Goal: Task Accomplishment & Management: Use online tool/utility

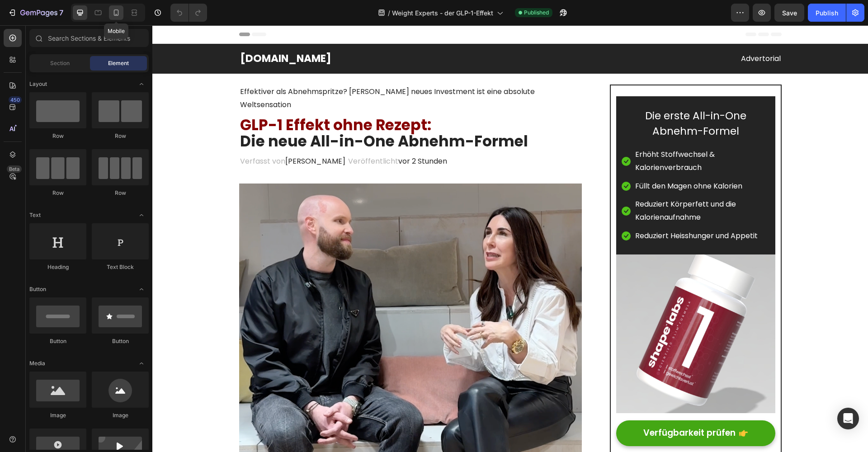
click at [118, 17] on icon at bounding box center [116, 12] width 9 height 9
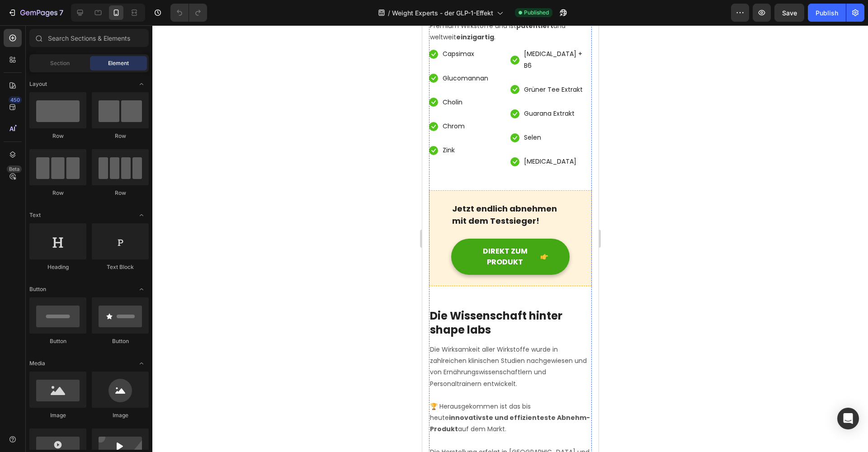
scroll to position [3698, 0]
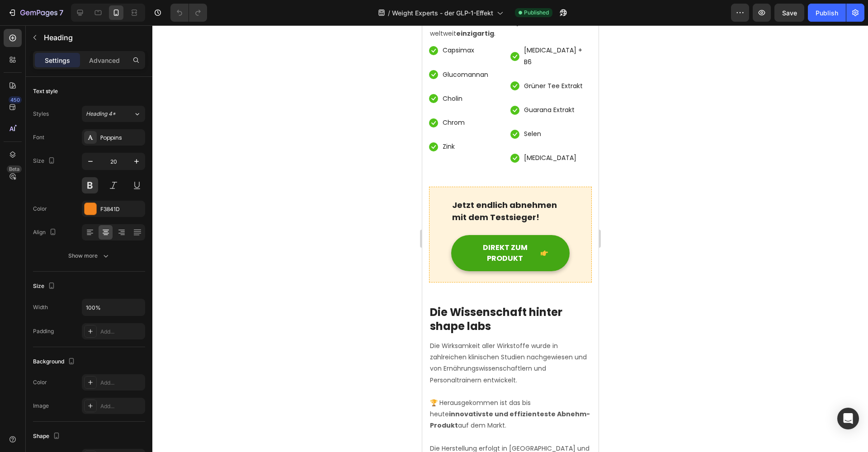
click at [370, 216] on div at bounding box center [509, 238] width 715 height 427
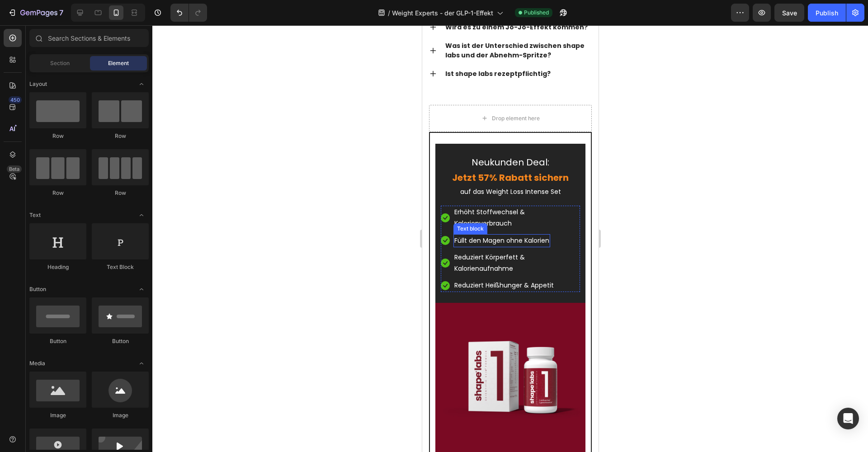
scroll to position [6627, 0]
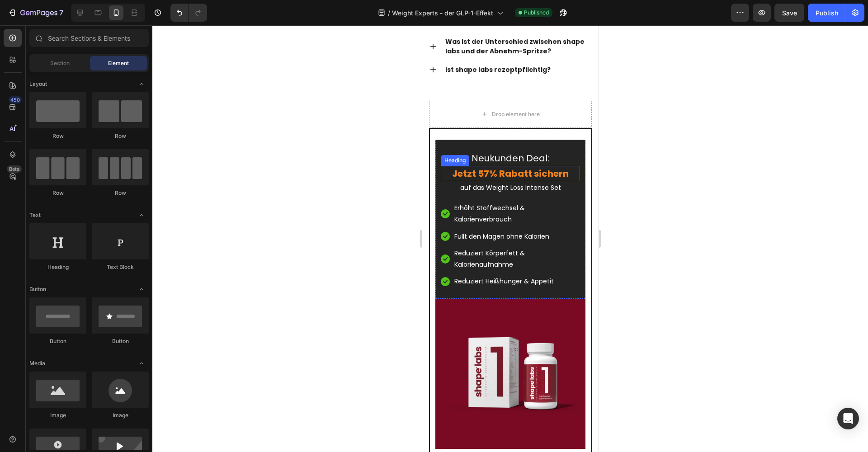
click at [489, 177] on h2 "Jetzt 57% Rabatt sichern" at bounding box center [509, 173] width 139 height 15
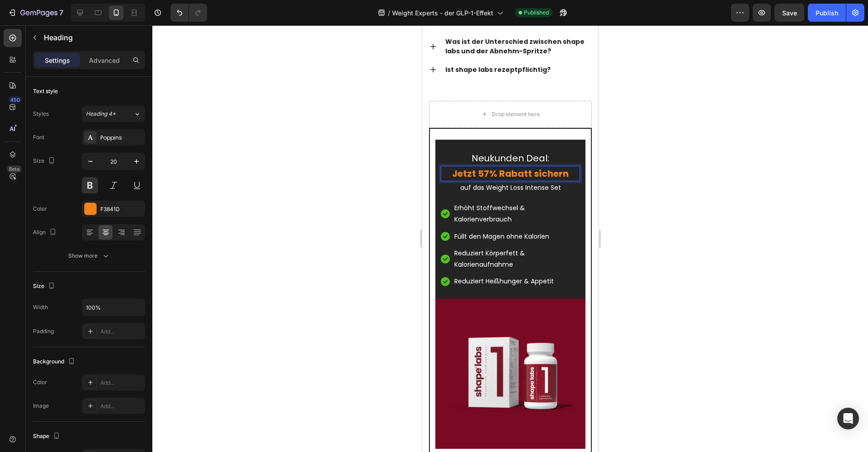
click at [489, 172] on p "Jetzt 57% Rabatt sichern" at bounding box center [509, 174] width 137 height 14
click at [385, 225] on div at bounding box center [509, 238] width 715 height 427
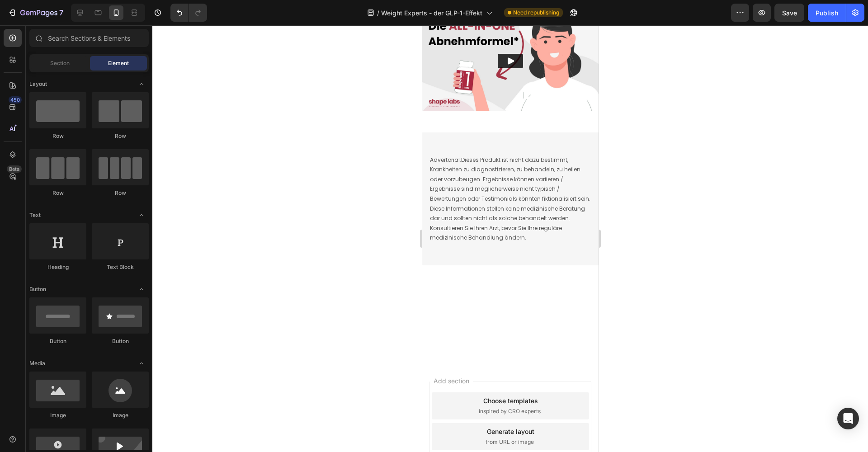
scroll to position [8305, 0]
click at [820, 16] on div "Publish" at bounding box center [826, 12] width 23 height 9
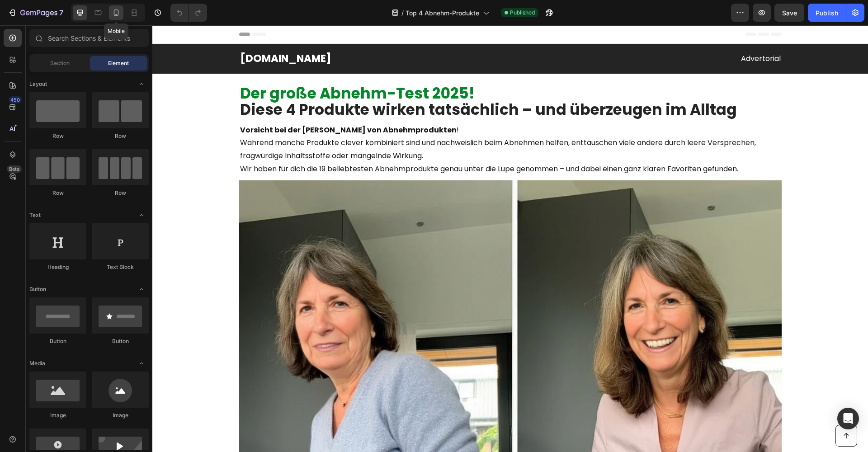
click at [111, 14] on div at bounding box center [116, 12] width 14 height 14
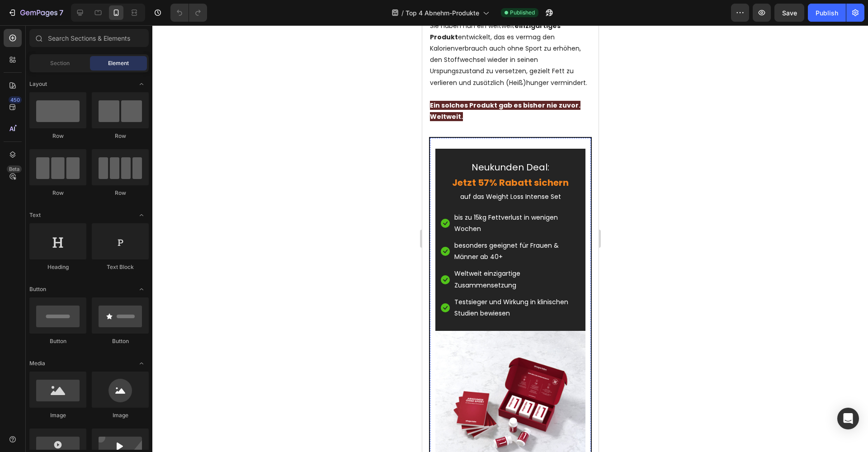
scroll to position [8278, 0]
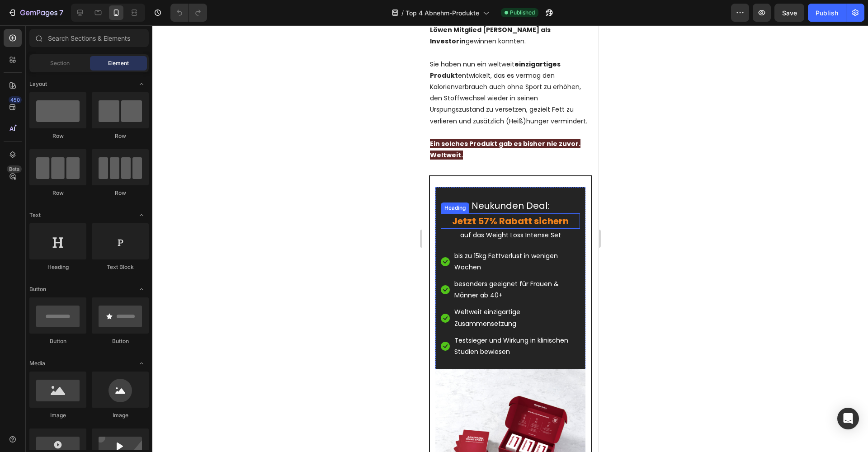
click at [485, 213] on h2 "Jetzt 57% Rabatt sichern" at bounding box center [509, 220] width 139 height 15
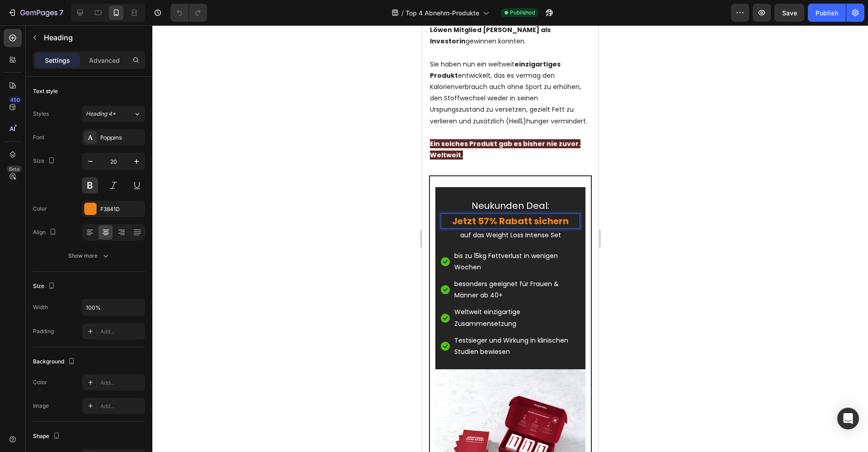
click at [487, 214] on p "Jetzt 57% Rabatt sichern" at bounding box center [509, 221] width 137 height 14
click at [396, 256] on div at bounding box center [509, 238] width 715 height 427
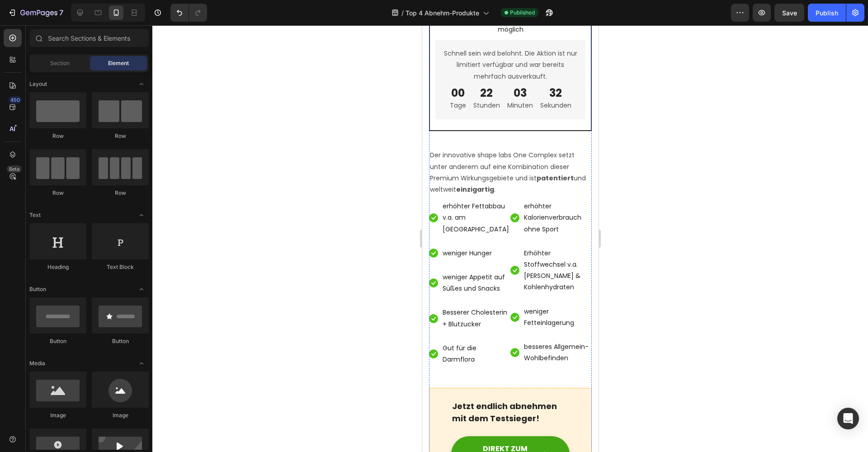
scroll to position [11313, 0]
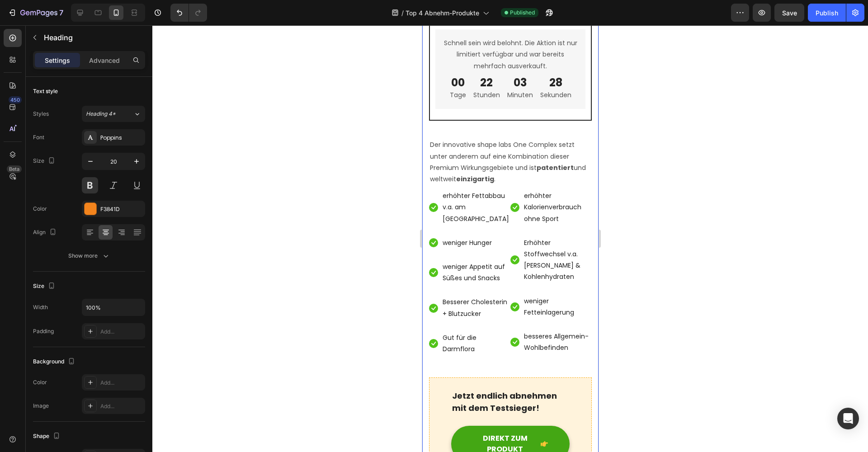
click at [378, 215] on div at bounding box center [509, 238] width 715 height 427
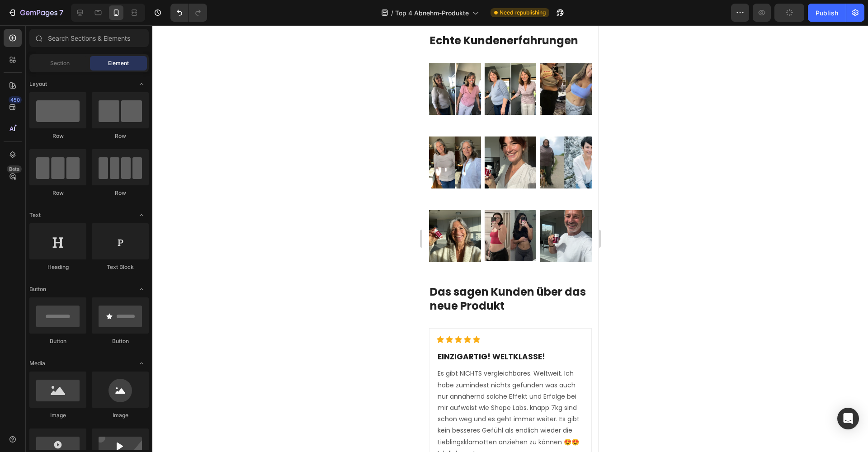
scroll to position [12740, 0]
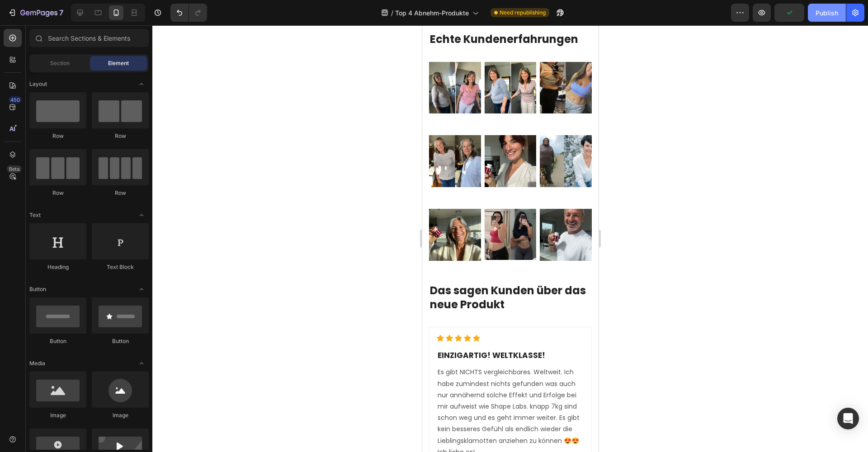
click at [830, 13] on div "Publish" at bounding box center [826, 12] width 23 height 9
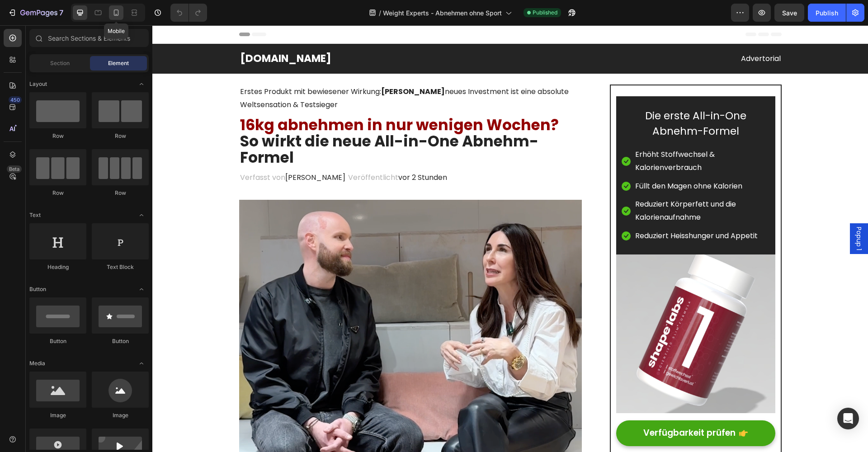
click at [116, 14] on icon at bounding box center [116, 12] width 5 height 6
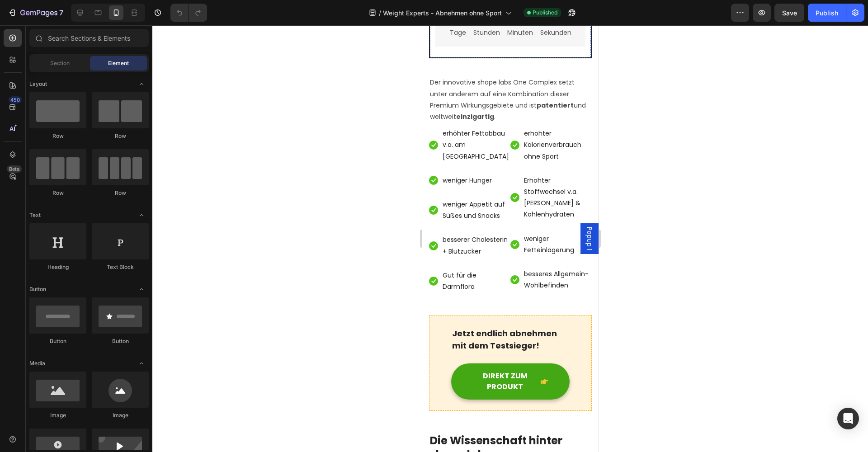
scroll to position [3344, 0]
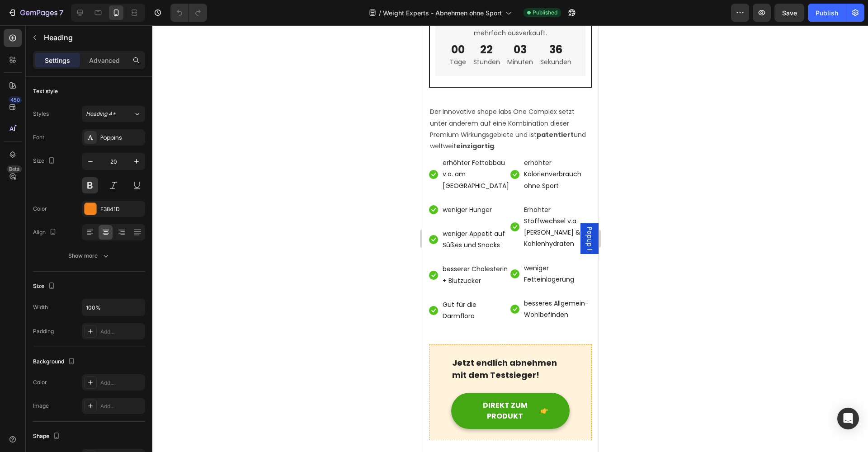
click at [400, 259] on div at bounding box center [509, 238] width 715 height 427
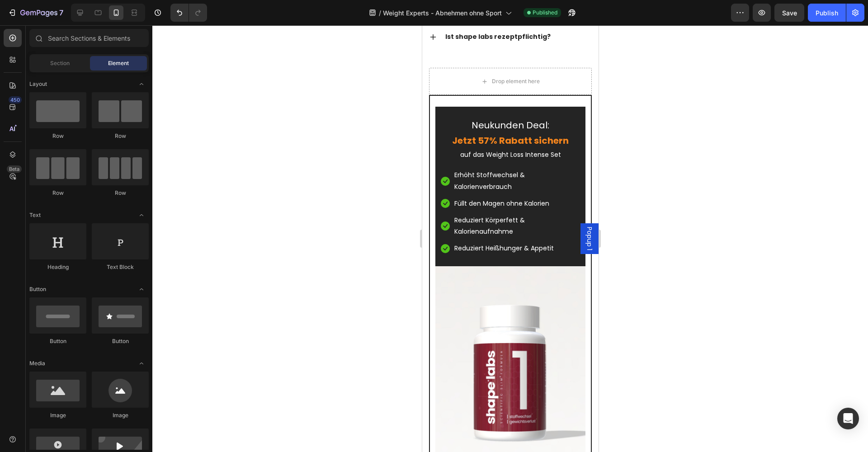
scroll to position [6468, 0]
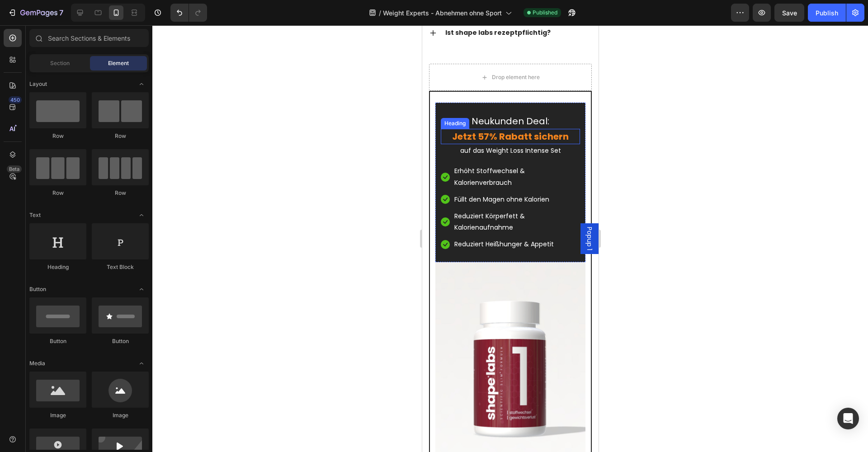
click at [486, 135] on h2 "Jetzt 57% Rabatt sichern" at bounding box center [509, 136] width 139 height 15
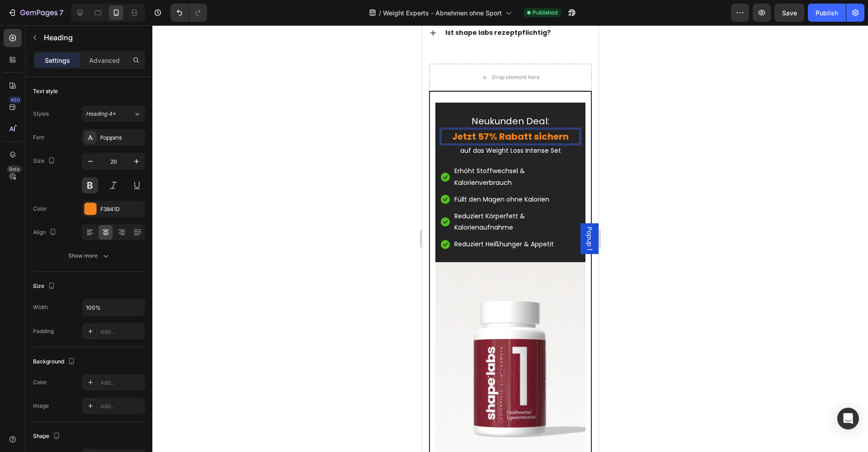
click at [487, 136] on p "Jetzt 57% Rabatt sichern" at bounding box center [509, 137] width 137 height 14
click at [680, 179] on div at bounding box center [509, 238] width 715 height 427
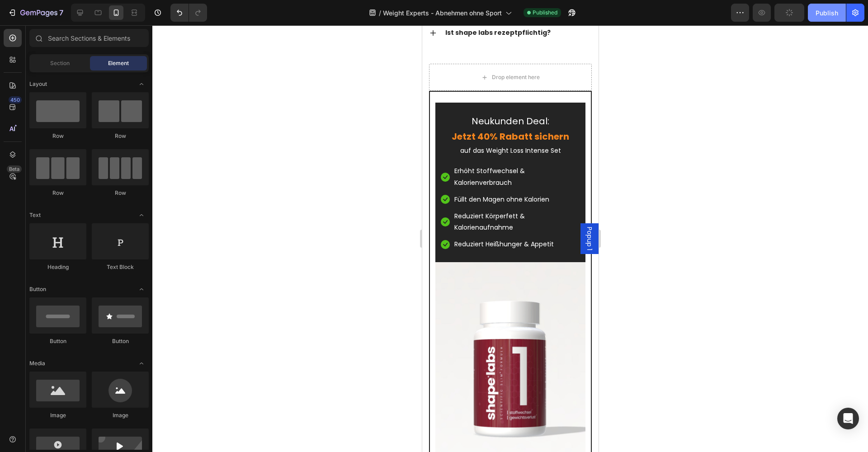
click at [821, 17] on div "Publish" at bounding box center [826, 12] width 23 height 9
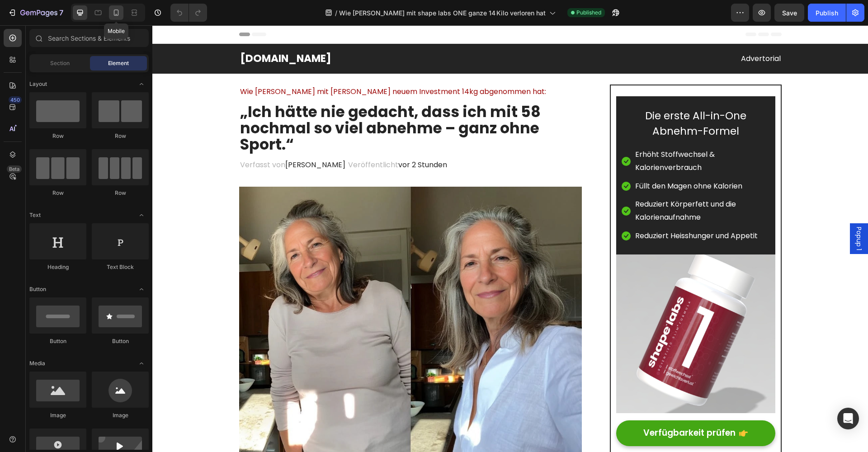
click at [112, 13] on icon at bounding box center [116, 12] width 9 height 9
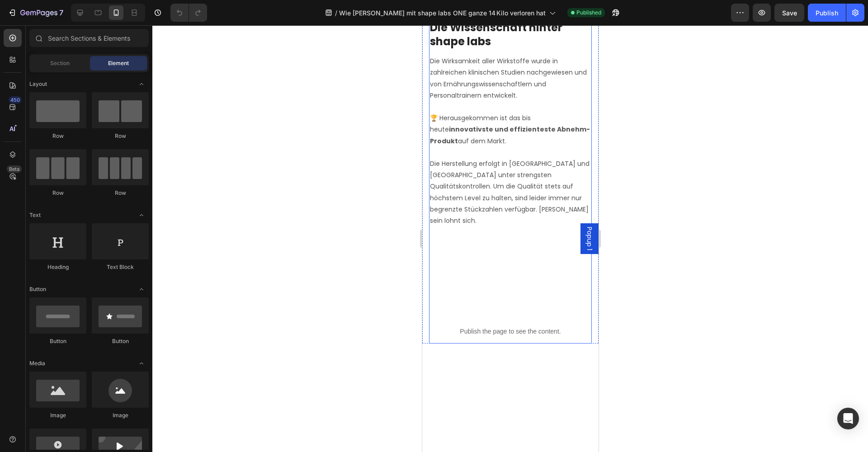
scroll to position [4516, 0]
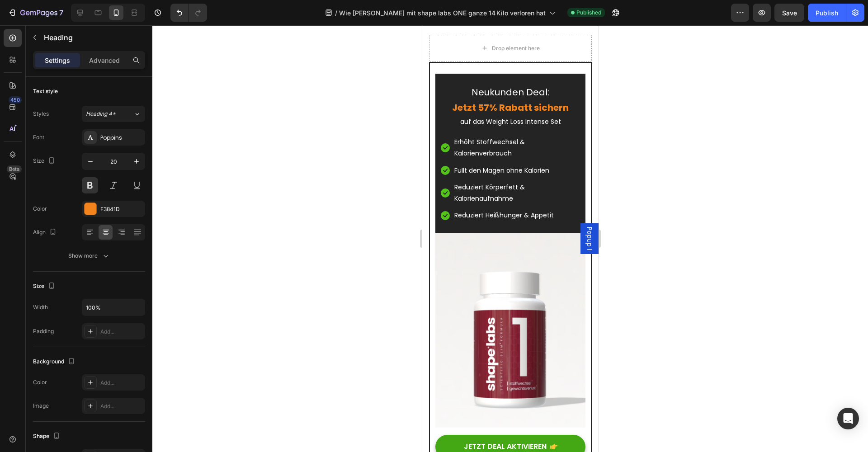
scroll to position [7388, 0]
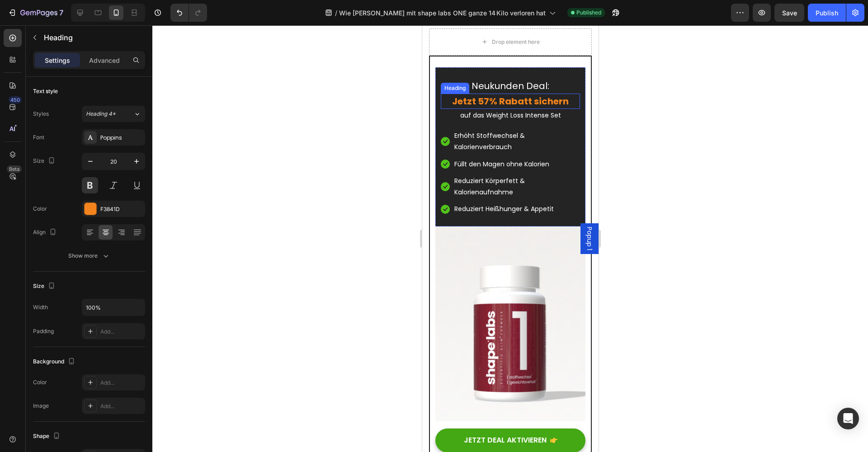
drag, startPoint x: 492, startPoint y: 94, endPoint x: 489, endPoint y: 98, distance: 4.7
click at [492, 94] on h2 "Jetzt 57% Rabatt sichern" at bounding box center [509, 101] width 139 height 15
click at [488, 99] on p "Jetzt 57% Rabatt sichern" at bounding box center [509, 101] width 137 height 14
click at [825, 15] on div "Publish" at bounding box center [826, 12] width 23 height 9
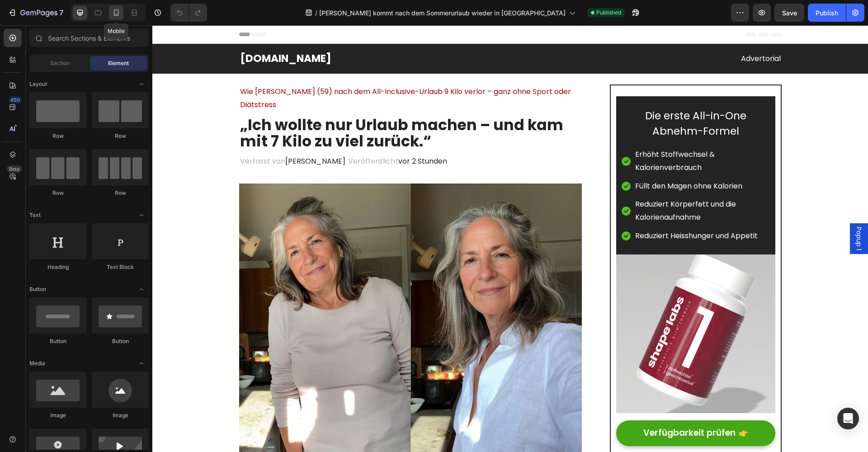
click at [118, 13] on icon at bounding box center [116, 12] width 9 height 9
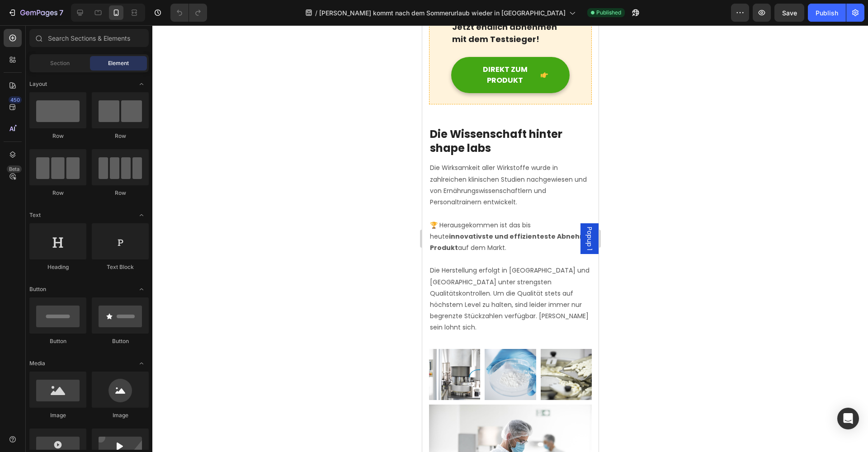
scroll to position [3858, 0]
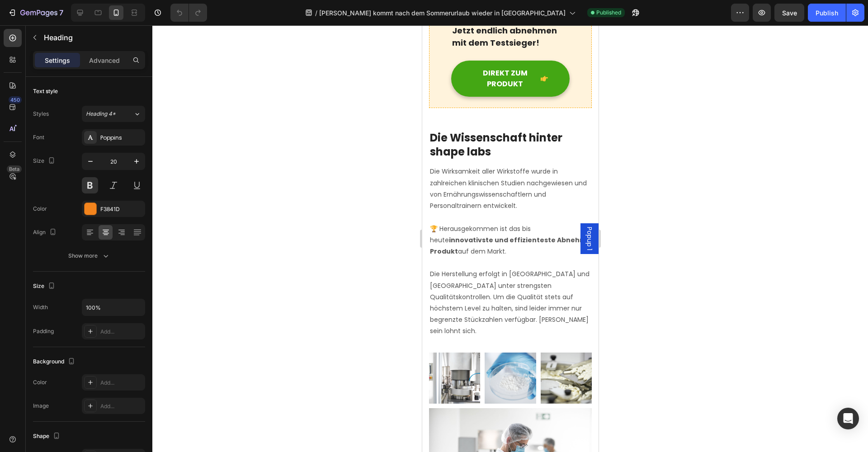
click at [336, 230] on div at bounding box center [509, 238] width 715 height 427
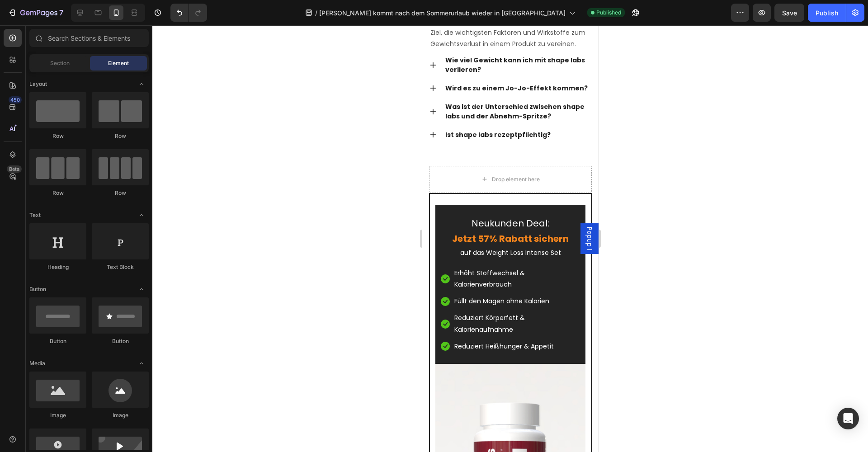
scroll to position [6676, 0]
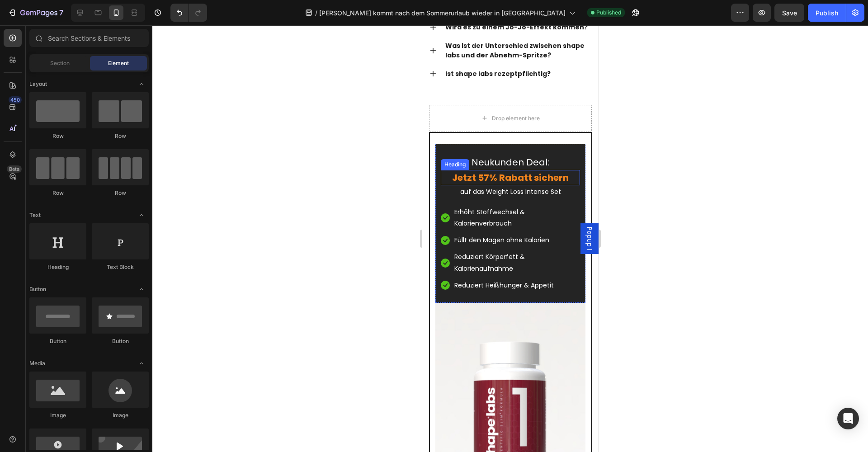
click at [484, 174] on h2 "Jetzt 57% Rabatt sichern" at bounding box center [509, 177] width 139 height 15
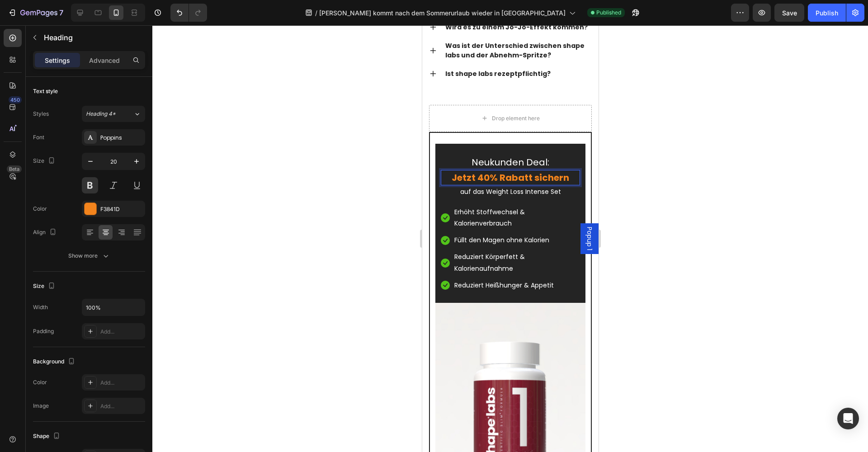
click at [408, 222] on div at bounding box center [509, 238] width 715 height 427
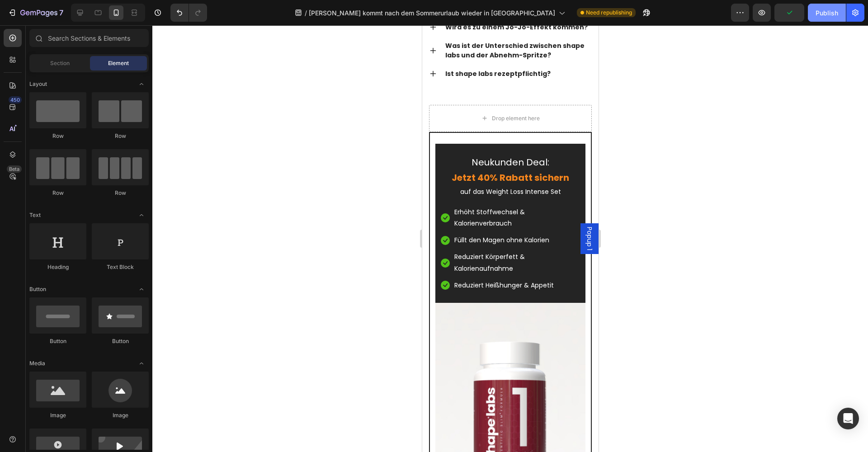
click at [817, 12] on div "Publish" at bounding box center [826, 12] width 23 height 9
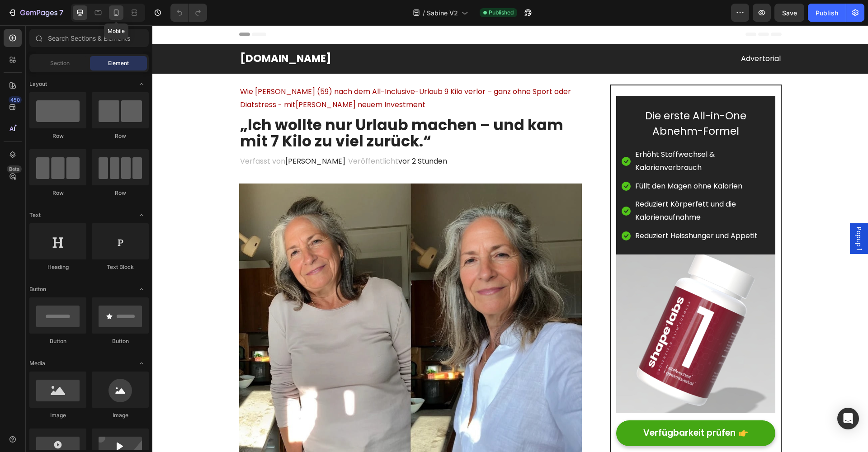
click at [116, 11] on icon at bounding box center [116, 12] width 9 height 9
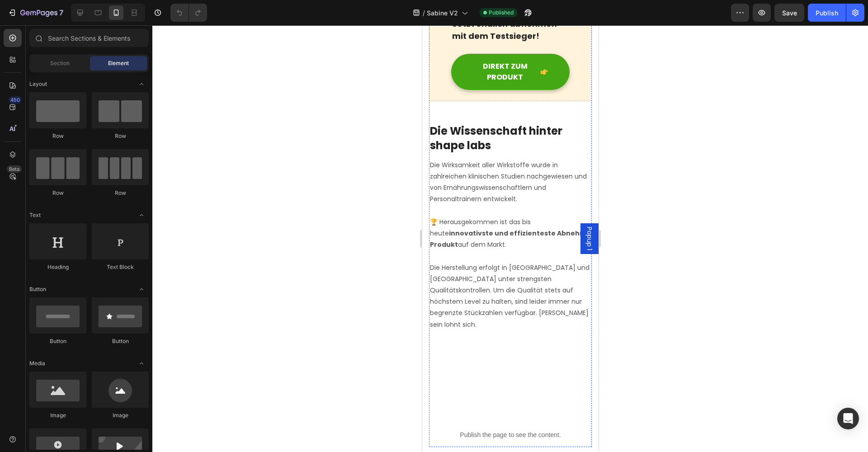
scroll to position [4314, 0]
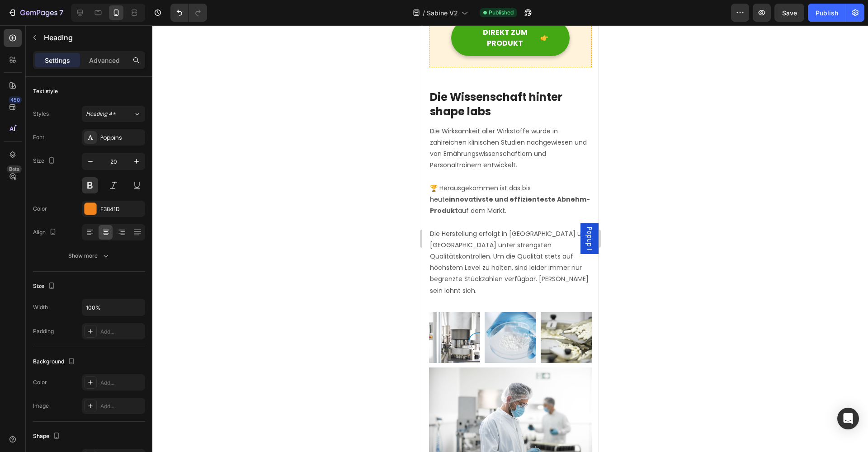
drag, startPoint x: 395, startPoint y: 251, endPoint x: 15, endPoint y: 247, distance: 379.2
click at [395, 251] on div at bounding box center [509, 238] width 715 height 427
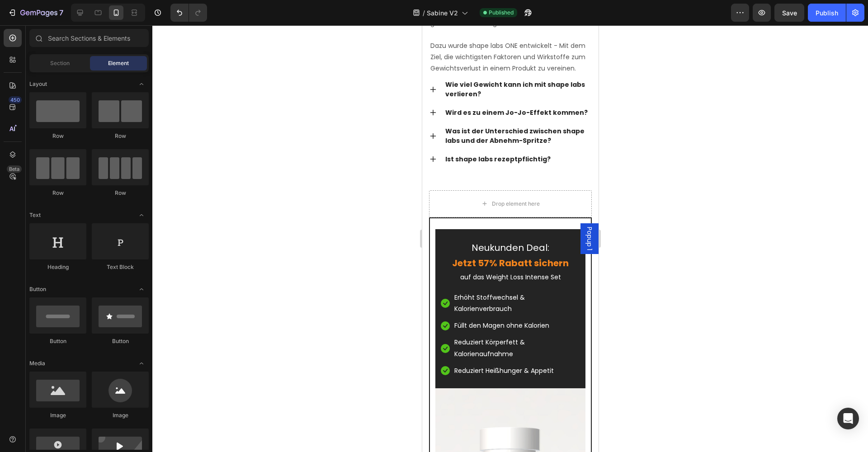
scroll to position [7160, 0]
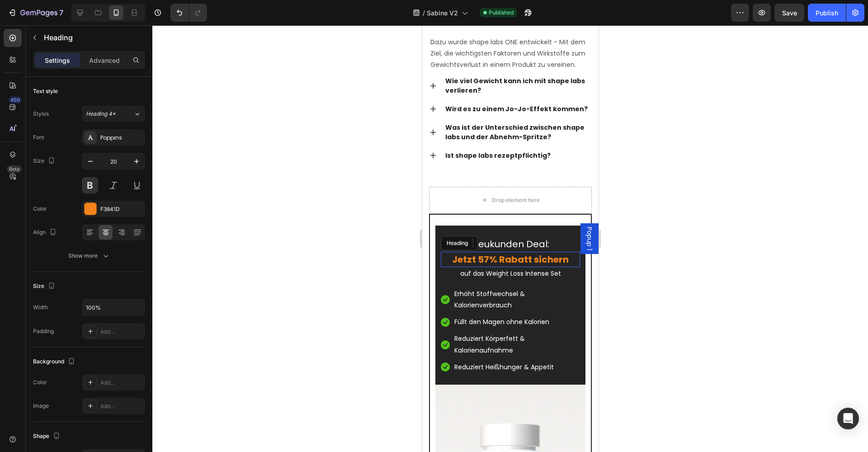
click at [489, 260] on h2 "Jetzt 57% Rabatt sichern" at bounding box center [509, 259] width 139 height 15
click at [488, 258] on p "Jetzt 57% Rabatt sichern" at bounding box center [509, 260] width 137 height 14
click at [699, 263] on div at bounding box center [509, 238] width 715 height 427
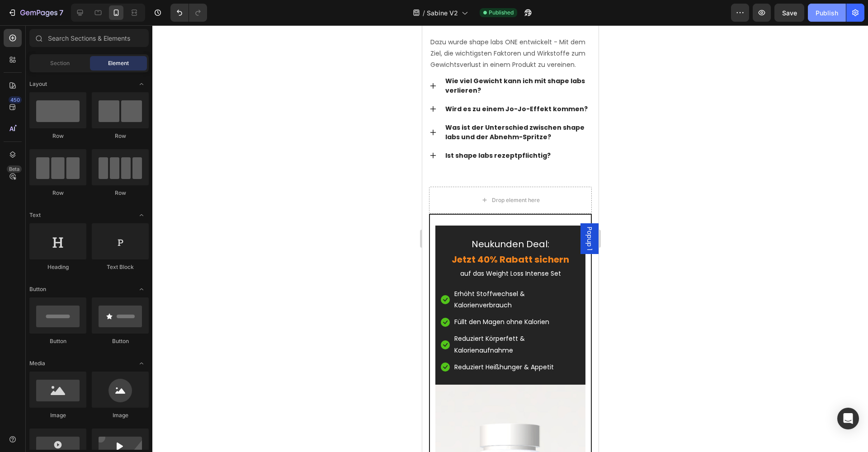
click at [823, 18] on button "Publish" at bounding box center [827, 13] width 38 height 18
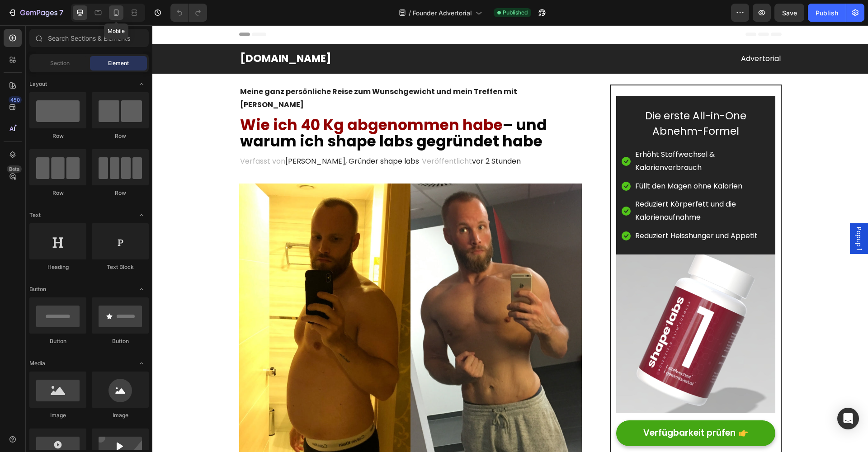
click at [113, 12] on icon at bounding box center [116, 12] width 9 height 9
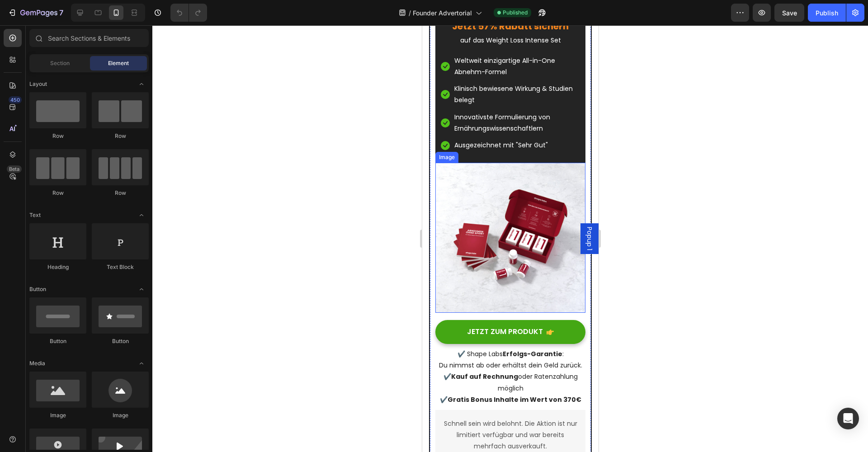
scroll to position [2948, 0]
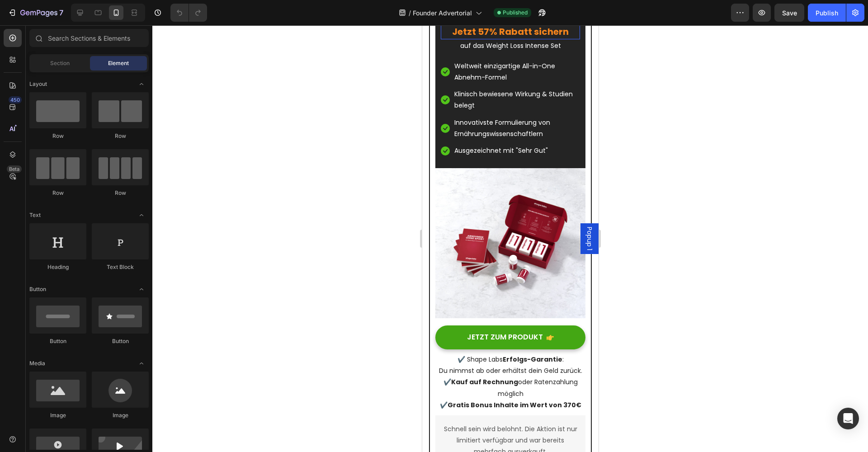
click at [489, 39] on h2 "Jetzt 57% Rabatt sichern" at bounding box center [509, 31] width 139 height 15
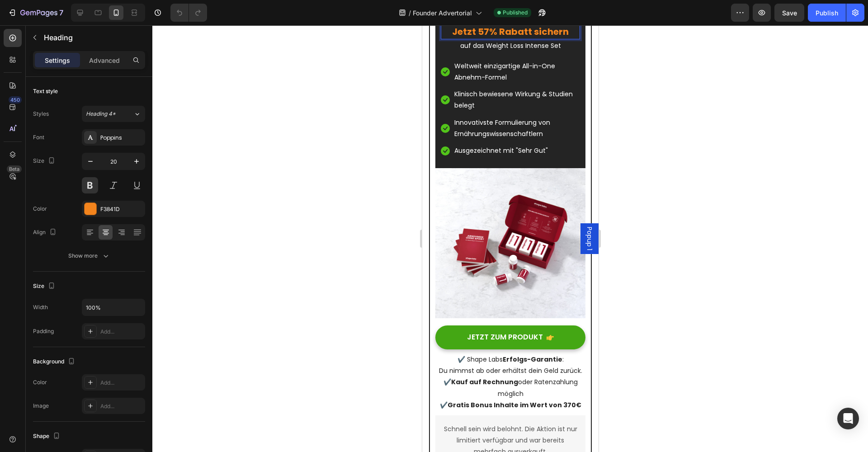
click at [488, 38] on p "Jetzt 57% Rabatt sichern" at bounding box center [509, 32] width 137 height 14
click at [385, 222] on div at bounding box center [509, 238] width 715 height 427
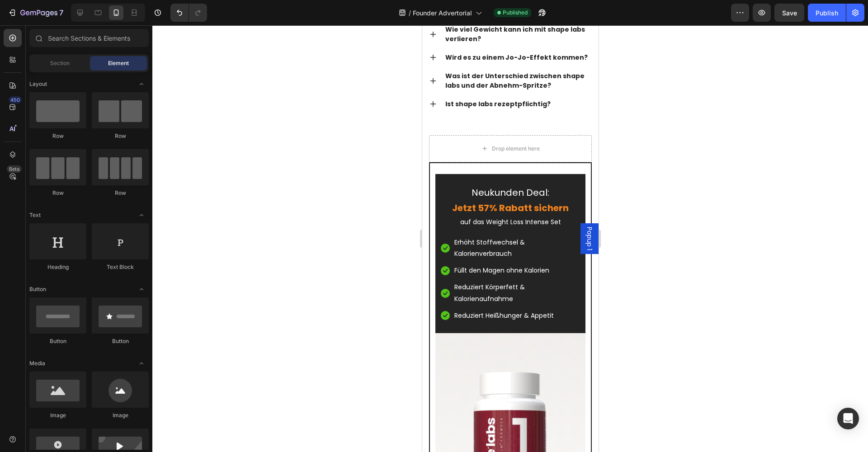
scroll to position [7130, 0]
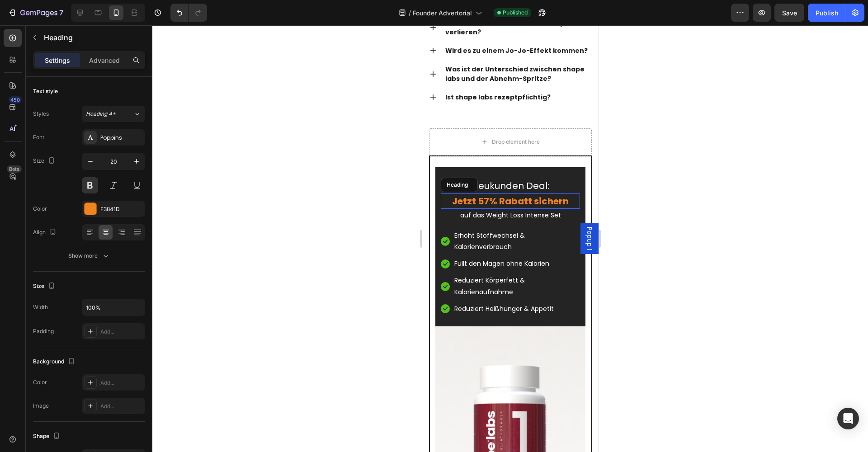
click at [490, 198] on h2 "Jetzt 57% Rabatt sichern" at bounding box center [509, 200] width 139 height 15
click at [488, 199] on p "Jetzt 57% Rabatt sichern" at bounding box center [509, 201] width 137 height 14
click at [661, 181] on div at bounding box center [509, 238] width 715 height 427
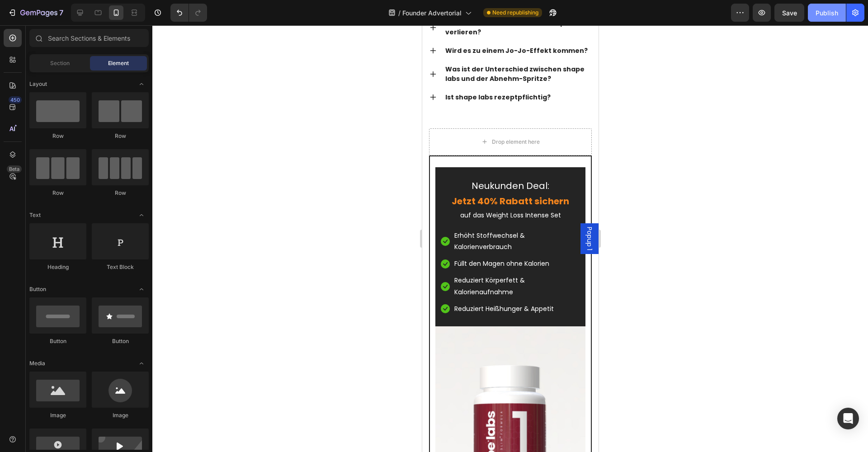
click at [814, 14] on button "Publish" at bounding box center [827, 13] width 38 height 18
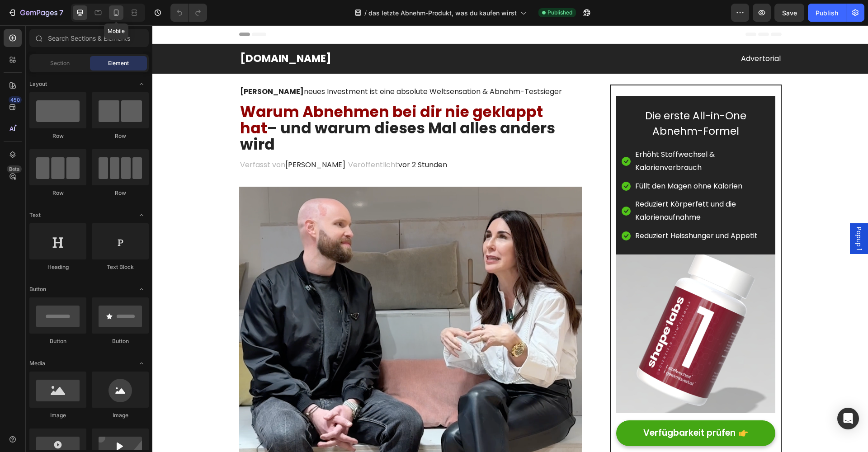
click at [114, 14] on icon at bounding box center [116, 12] width 5 height 6
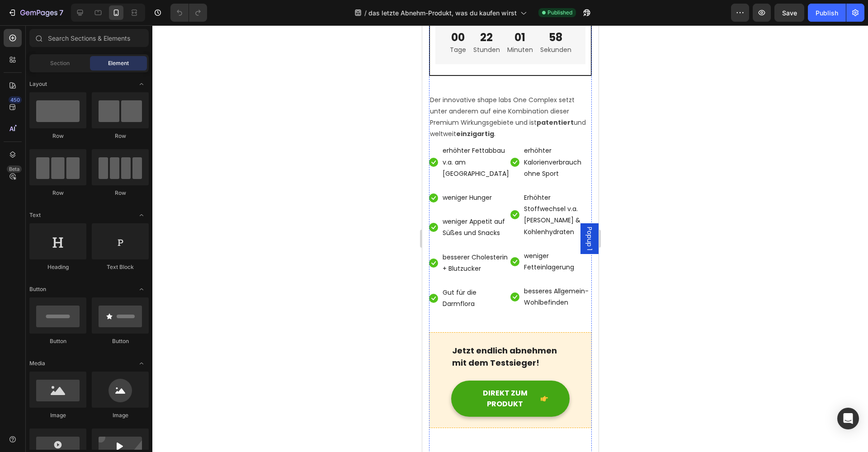
scroll to position [4071, 0]
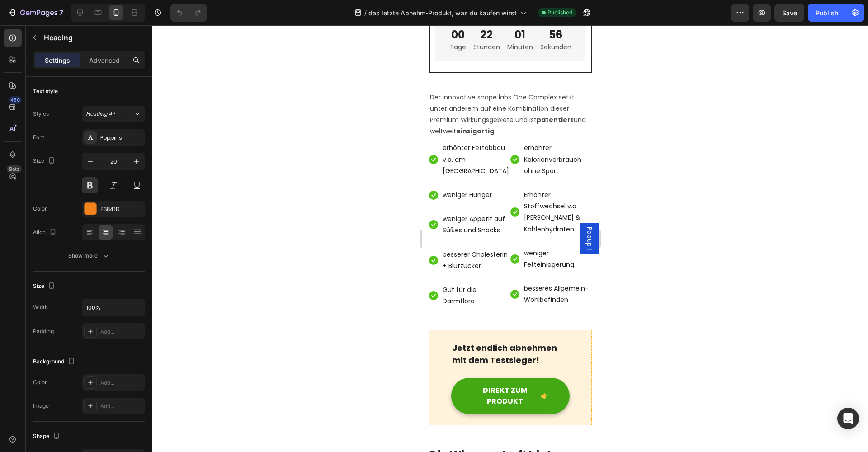
click at [406, 226] on div at bounding box center [509, 238] width 715 height 427
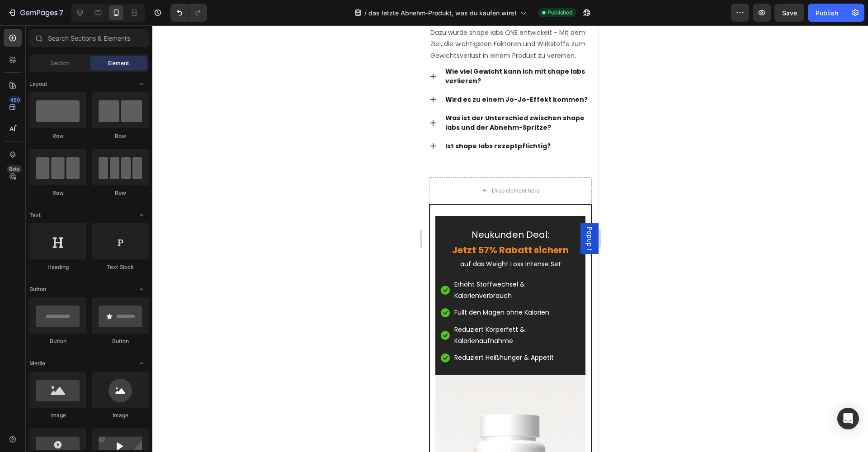
scroll to position [7067, 0]
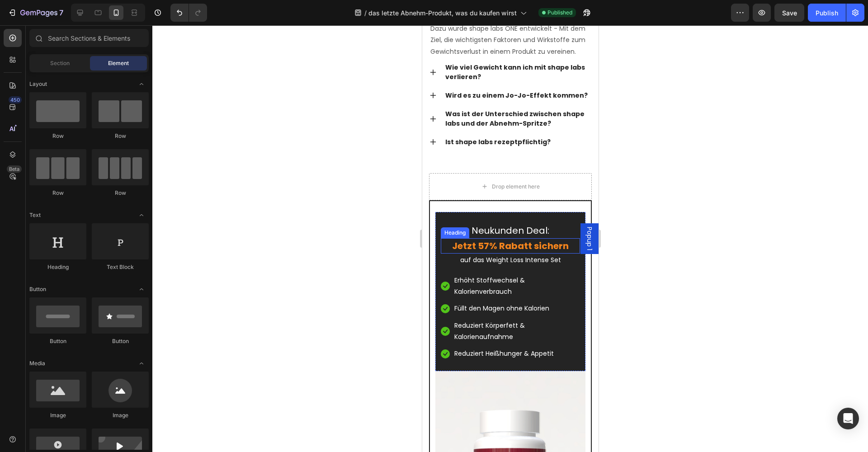
click at [489, 244] on h2 "Jetzt 57% Rabatt sichern" at bounding box center [509, 245] width 139 height 15
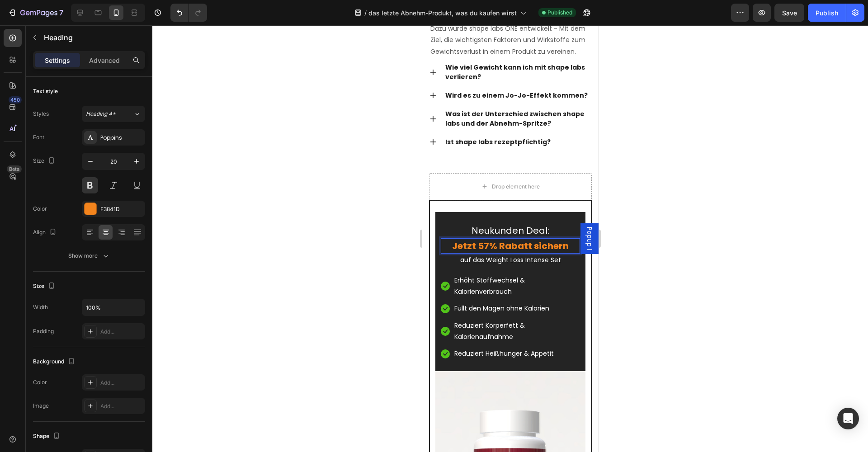
click at [488, 244] on p "Jetzt 57% Rabatt sichern" at bounding box center [509, 246] width 137 height 14
click at [648, 260] on div at bounding box center [509, 238] width 715 height 427
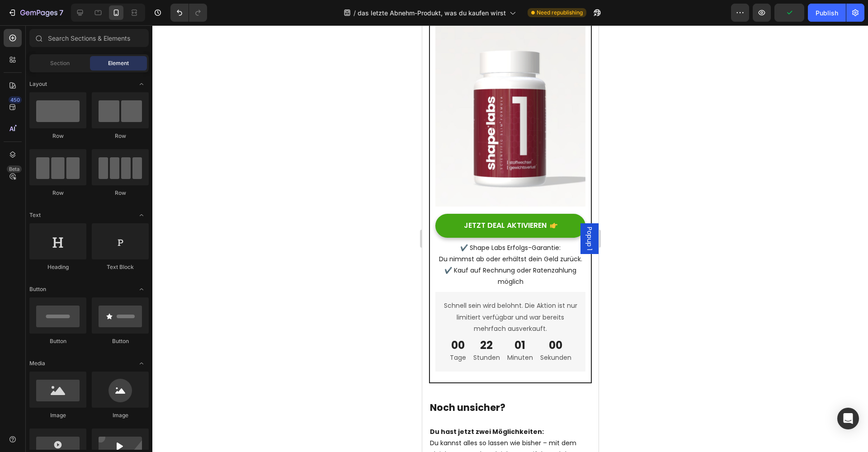
scroll to position [7426, 0]
click at [829, 10] on div "Publish" at bounding box center [826, 12] width 23 height 9
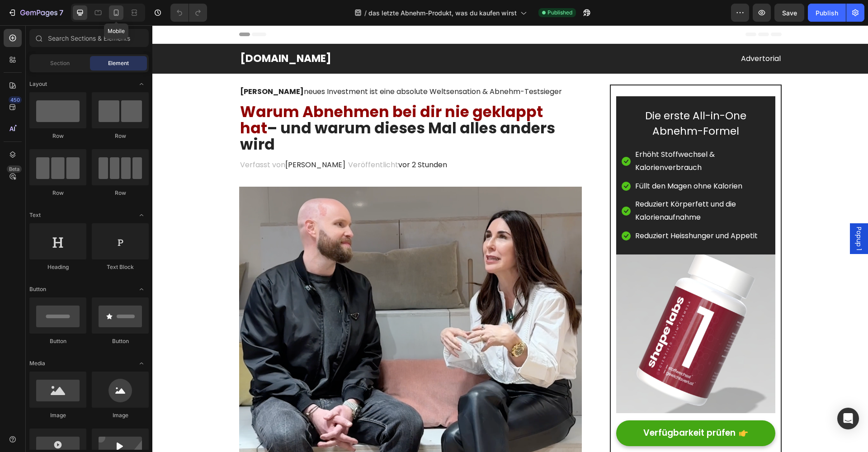
click at [120, 12] on icon at bounding box center [116, 12] width 9 height 9
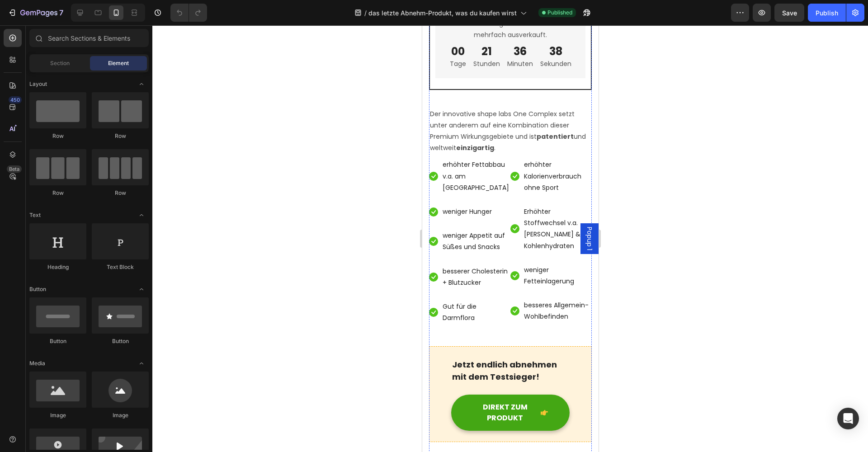
scroll to position [4134, 0]
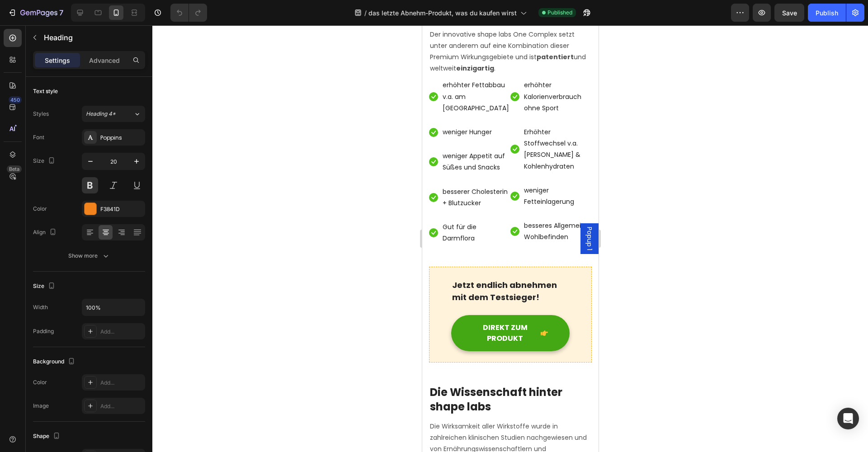
click at [370, 182] on div at bounding box center [509, 238] width 715 height 427
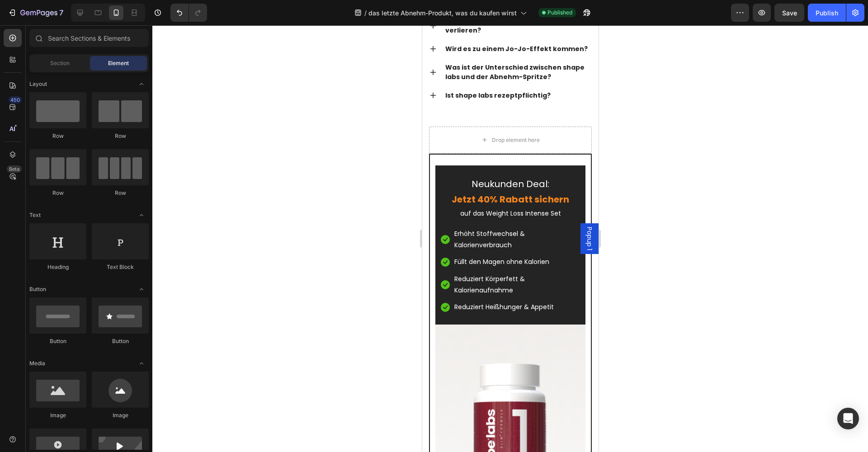
scroll to position [7158, 0]
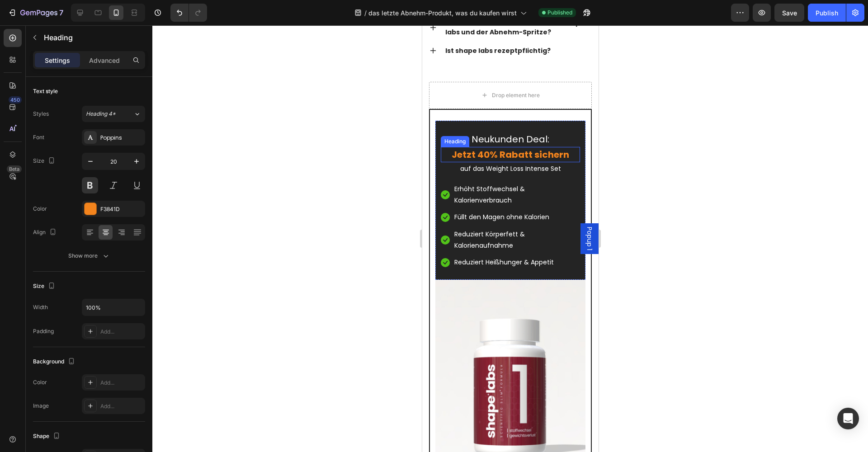
click at [490, 156] on h2 "Jetzt 40% Rabatt sichern" at bounding box center [509, 154] width 139 height 15
click at [489, 153] on p "Jetzt 40% Rabatt sichern" at bounding box center [509, 155] width 137 height 14
click at [829, 12] on div "Publish" at bounding box center [826, 12] width 23 height 9
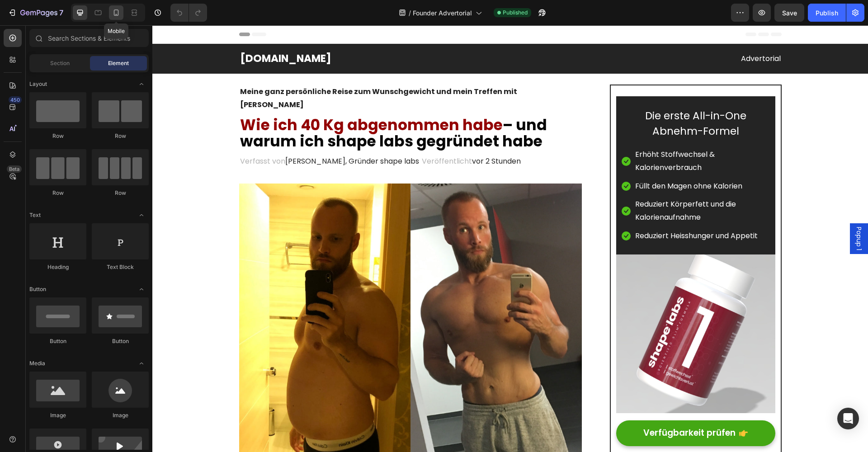
click at [116, 17] on icon at bounding box center [116, 12] width 9 height 9
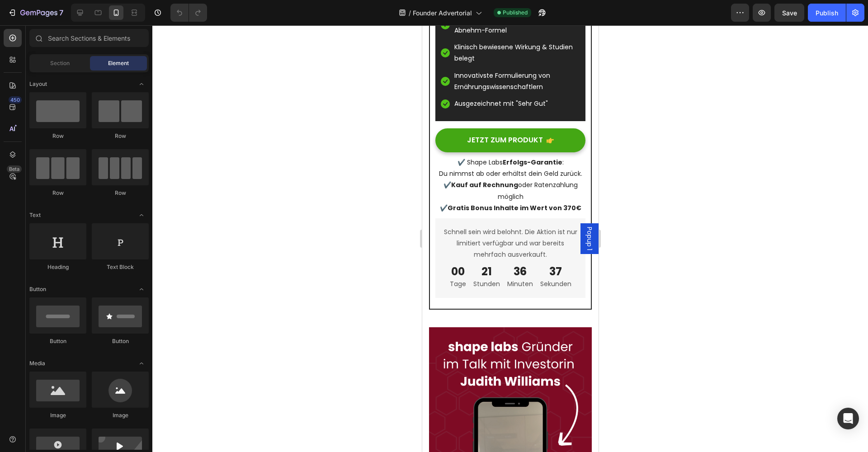
scroll to position [2998, 0]
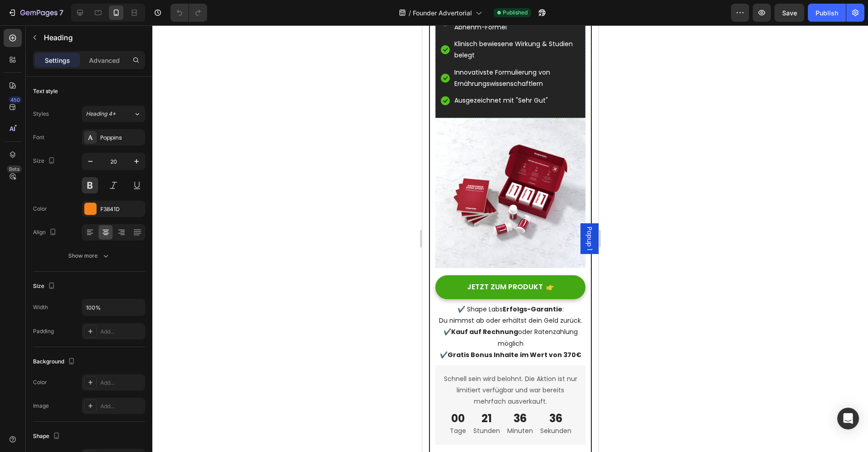
click at [363, 152] on div at bounding box center [509, 238] width 715 height 427
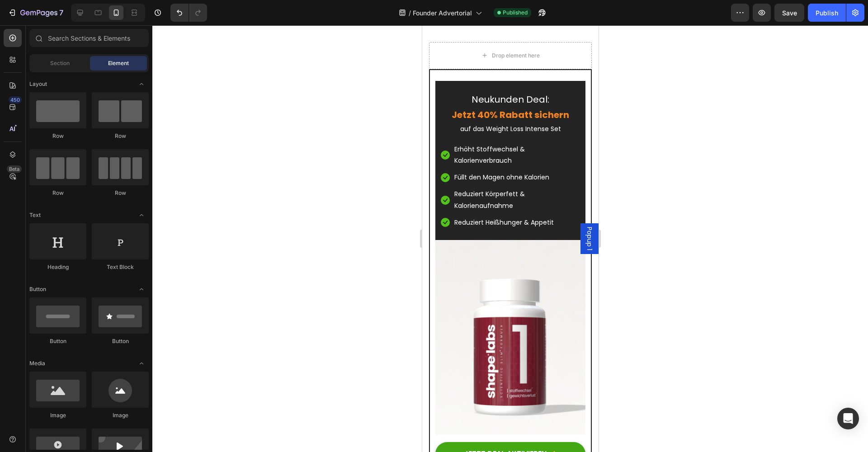
scroll to position [7221, 0]
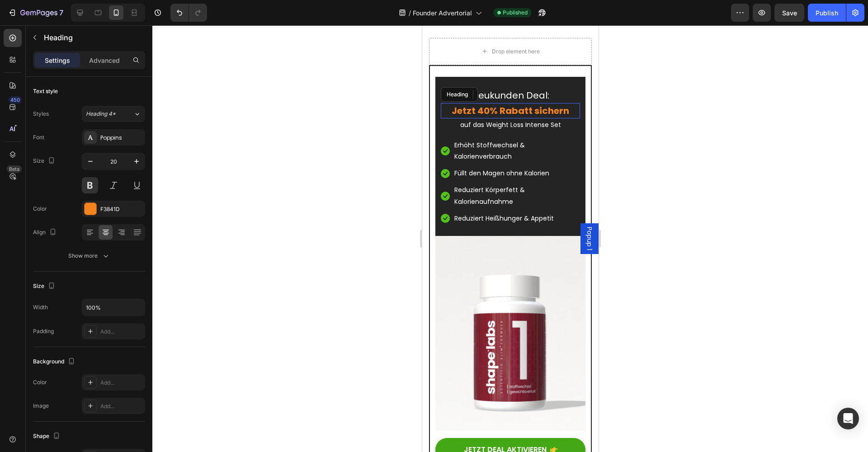
click at [489, 109] on h2 "Jetzt 40% Rabatt sichern" at bounding box center [509, 110] width 139 height 15
click at [488, 109] on p "Jetzt 40% Rabatt sichern" at bounding box center [509, 111] width 137 height 14
click at [378, 151] on div at bounding box center [509, 238] width 715 height 427
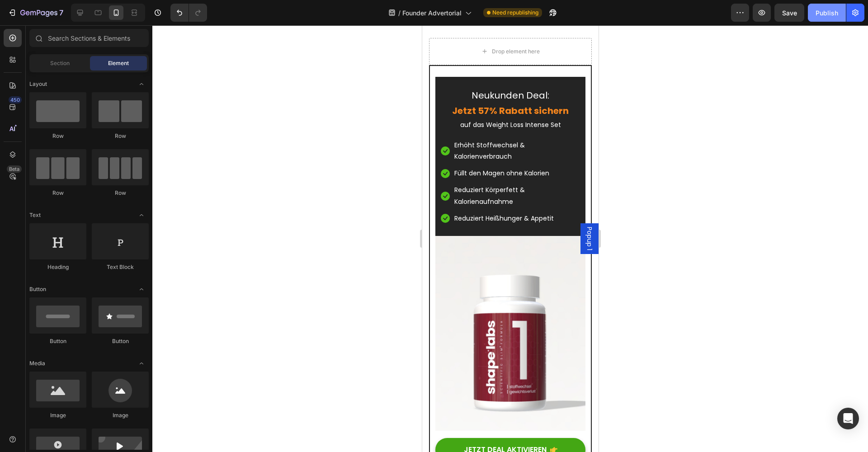
click at [824, 12] on div "Publish" at bounding box center [826, 12] width 23 height 9
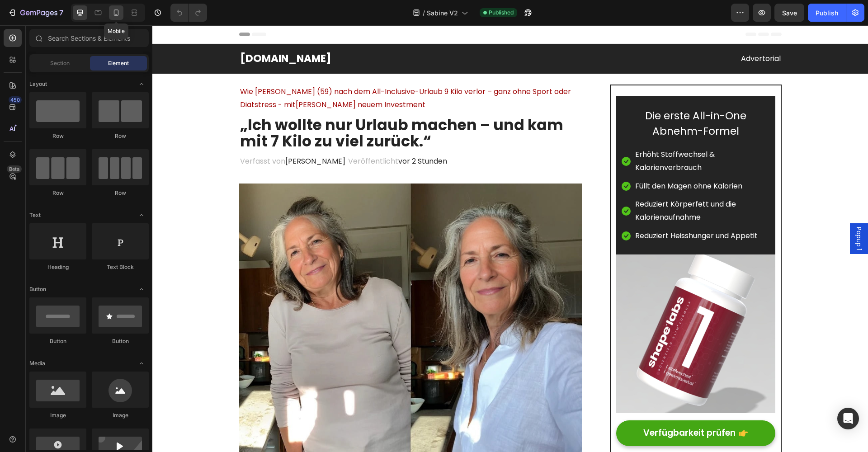
click at [116, 15] on icon at bounding box center [116, 12] width 5 height 6
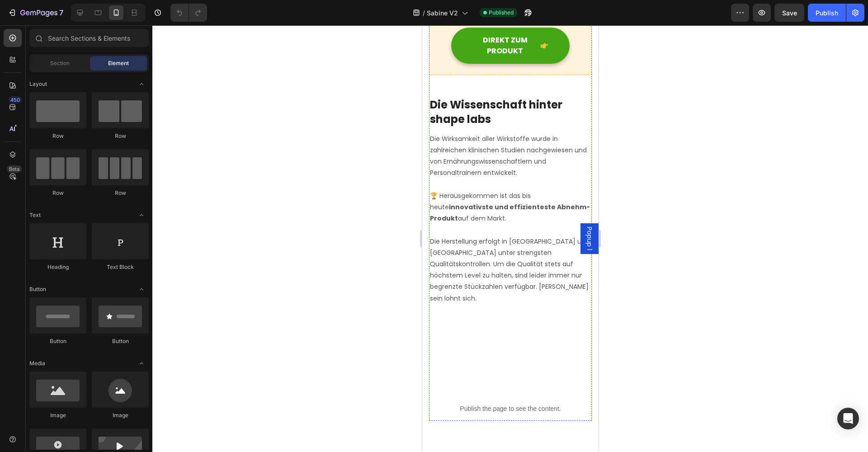
scroll to position [4315, 0]
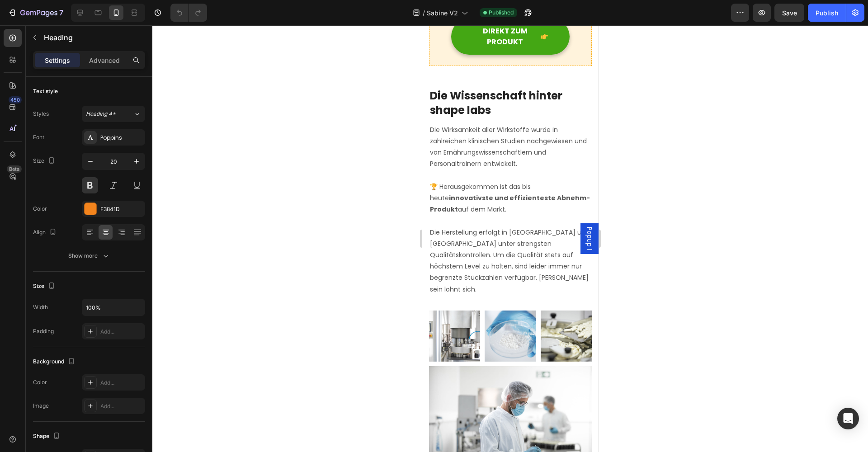
click at [373, 306] on div at bounding box center [509, 238] width 715 height 427
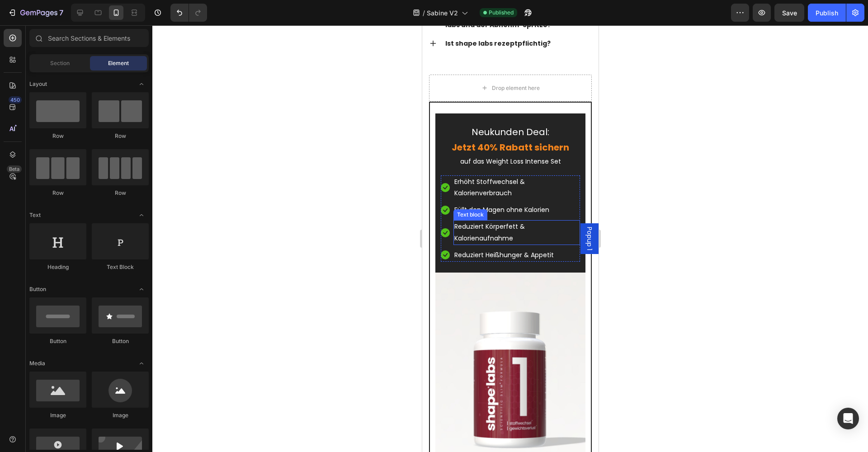
scroll to position [7284, 0]
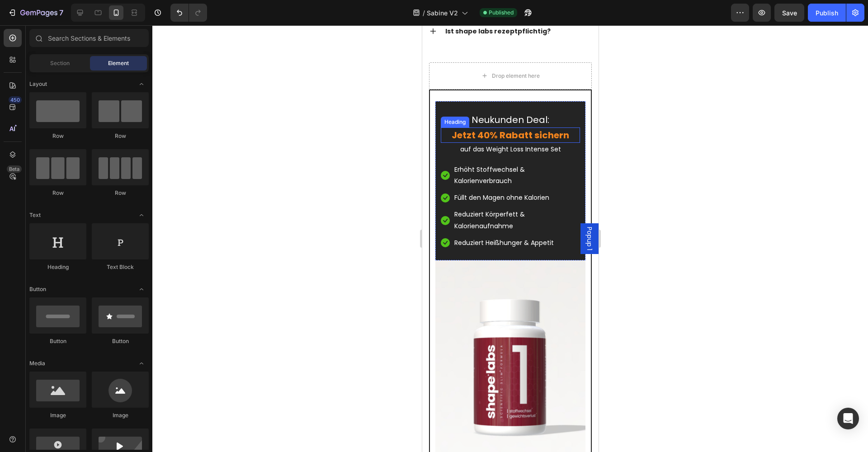
click at [487, 131] on h2 "Jetzt 40% Rabatt sichern" at bounding box center [509, 134] width 139 height 15
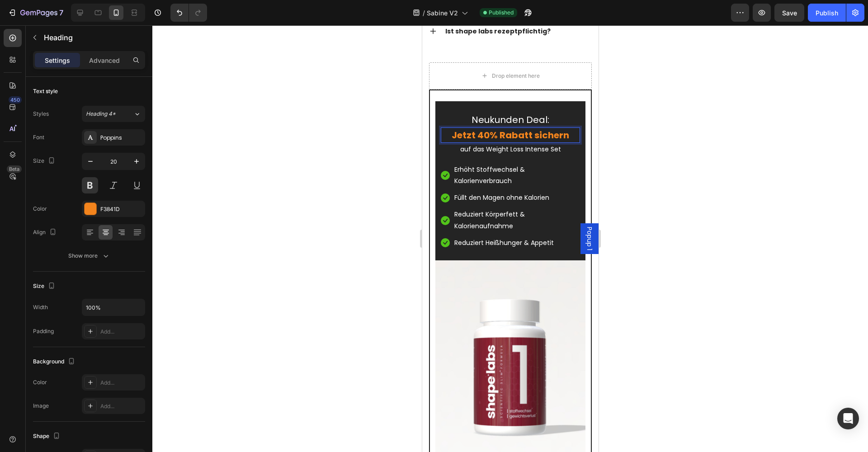
click at [489, 134] on p "Jetzt 40% Rabatt sichern" at bounding box center [509, 135] width 137 height 14
click at [390, 183] on div at bounding box center [509, 238] width 715 height 427
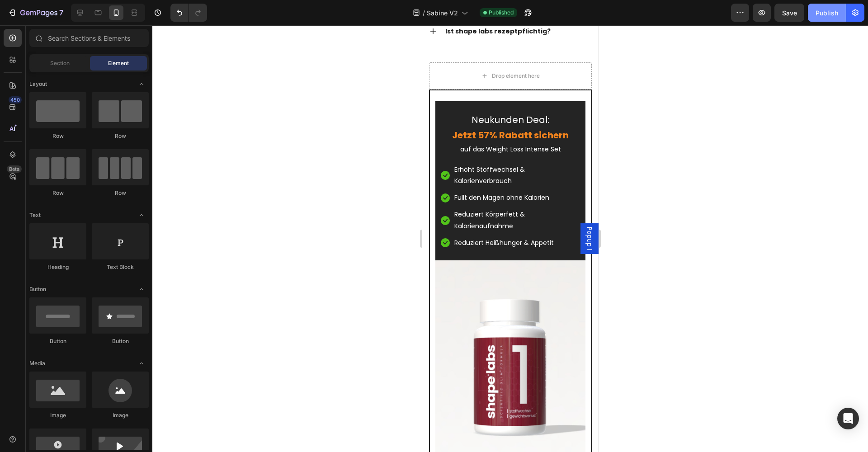
click at [828, 16] on div "Publish" at bounding box center [826, 12] width 23 height 9
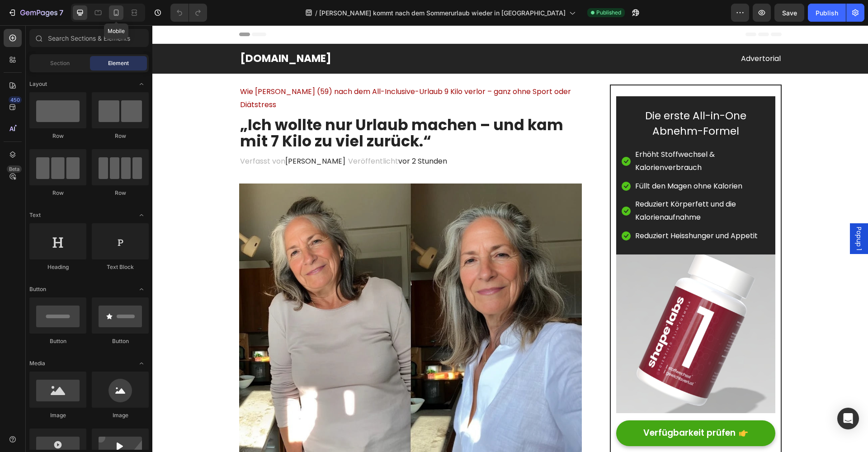
click at [116, 11] on icon at bounding box center [116, 12] width 9 height 9
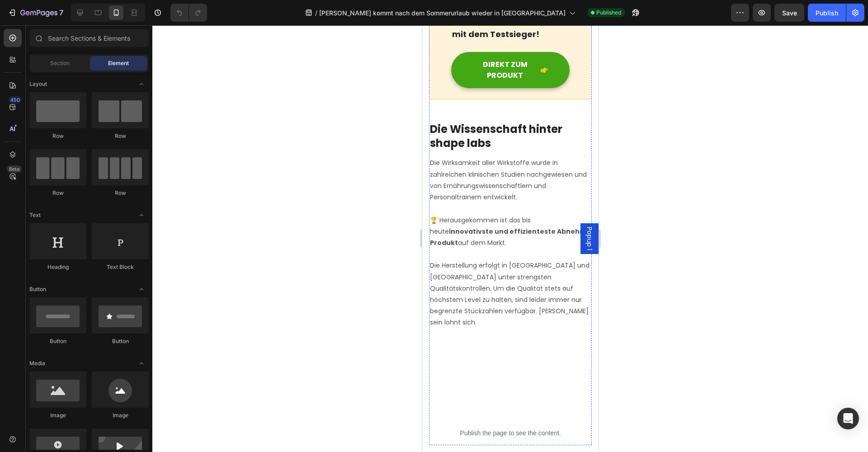
scroll to position [3914, 0]
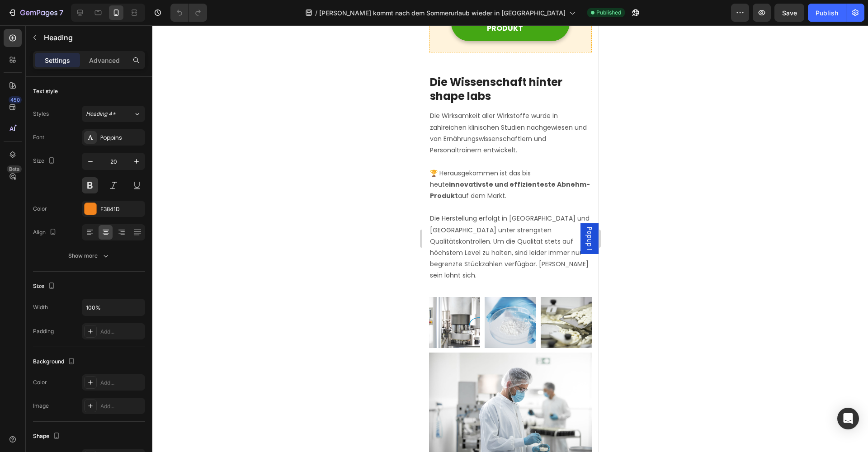
click at [353, 140] on div at bounding box center [509, 238] width 715 height 427
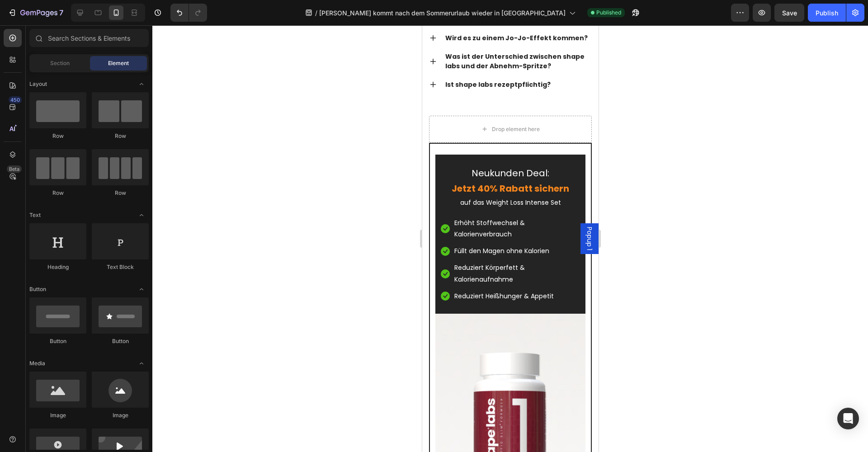
scroll to position [6669, 0]
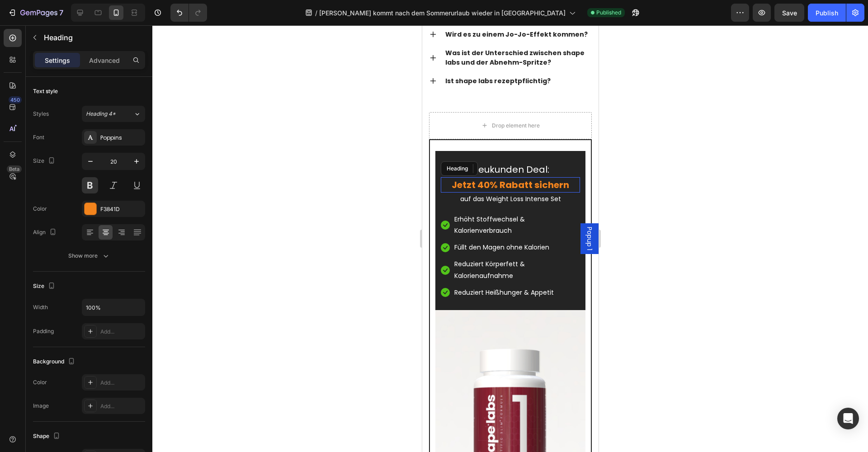
click at [488, 186] on h2 "Jetzt 40% Rabatt sichern" at bounding box center [509, 184] width 139 height 15
click at [489, 183] on p "Jetzt 40% Rabatt sichern" at bounding box center [509, 185] width 137 height 14
click at [388, 206] on div at bounding box center [509, 238] width 715 height 427
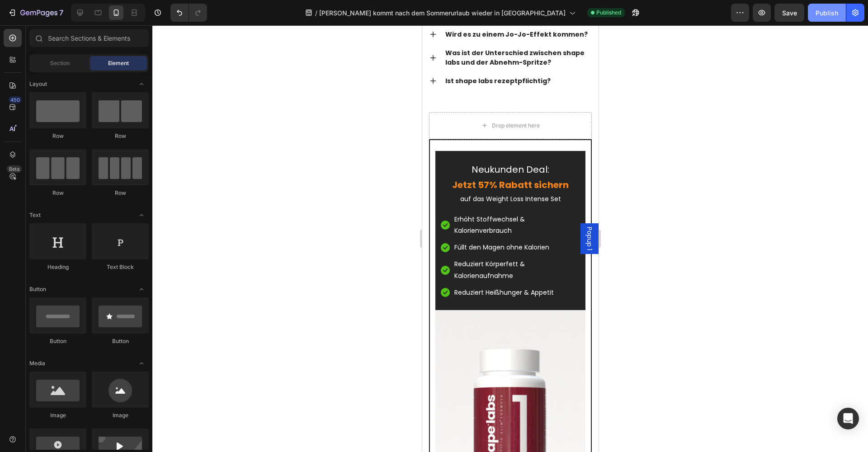
click at [809, 10] on button "Publish" at bounding box center [827, 13] width 38 height 18
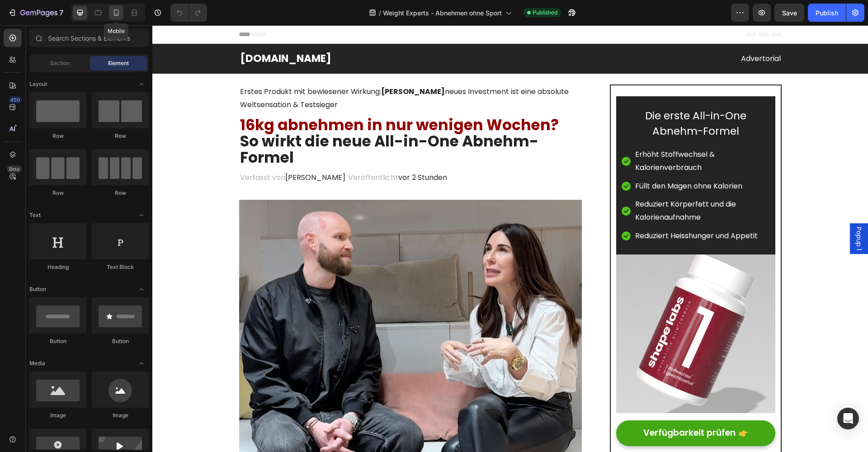
click at [116, 13] on icon at bounding box center [116, 12] width 9 height 9
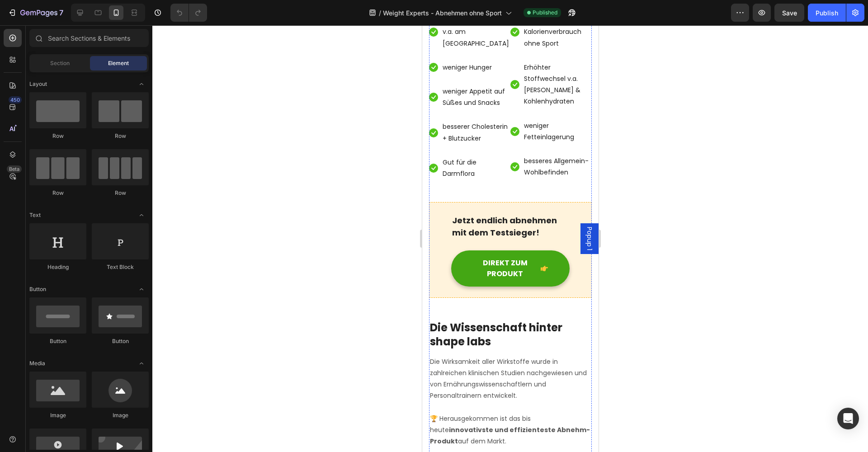
scroll to position [3488, 0]
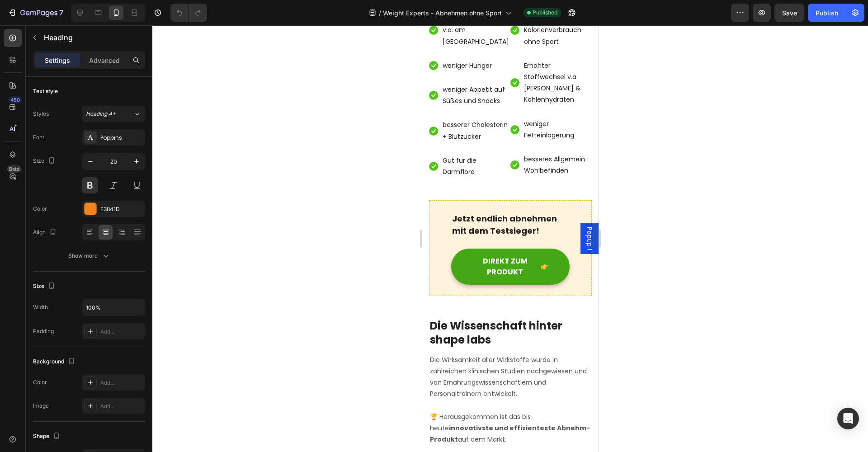
click at [348, 143] on div at bounding box center [509, 238] width 715 height 427
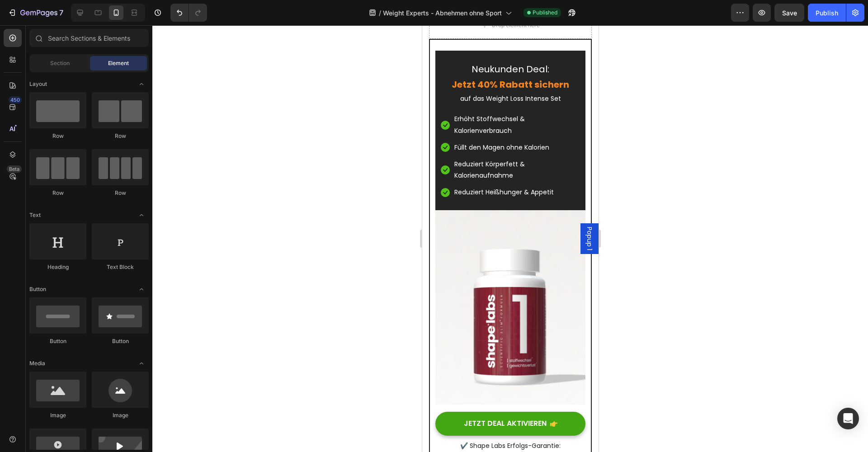
scroll to position [6545, 0]
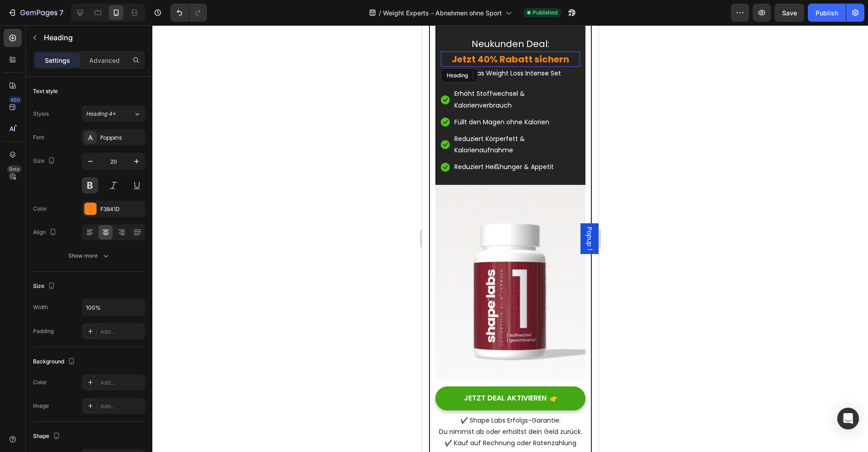
click at [489, 64] on h2 "Jetzt 40% Rabatt sichern" at bounding box center [509, 59] width 139 height 15
click at [488, 58] on p "Jetzt 40% Rabatt sichern" at bounding box center [509, 59] width 137 height 14
click at [829, 16] on div "Publish" at bounding box center [826, 12] width 23 height 9
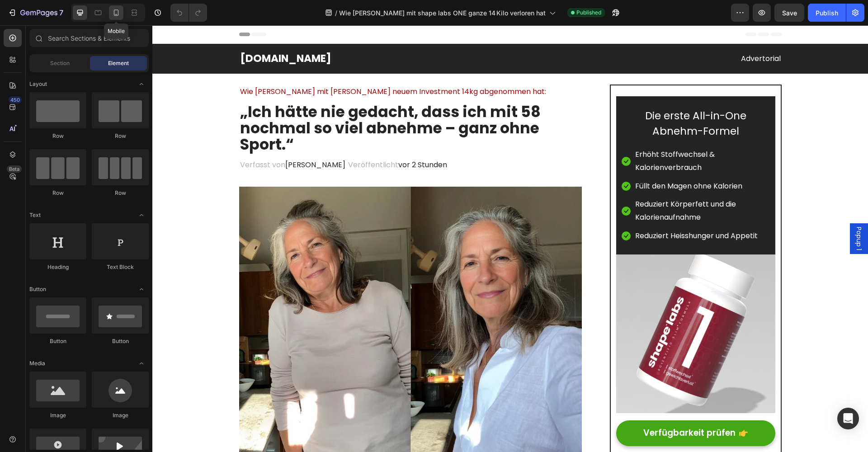
click at [114, 15] on icon at bounding box center [116, 12] width 5 height 6
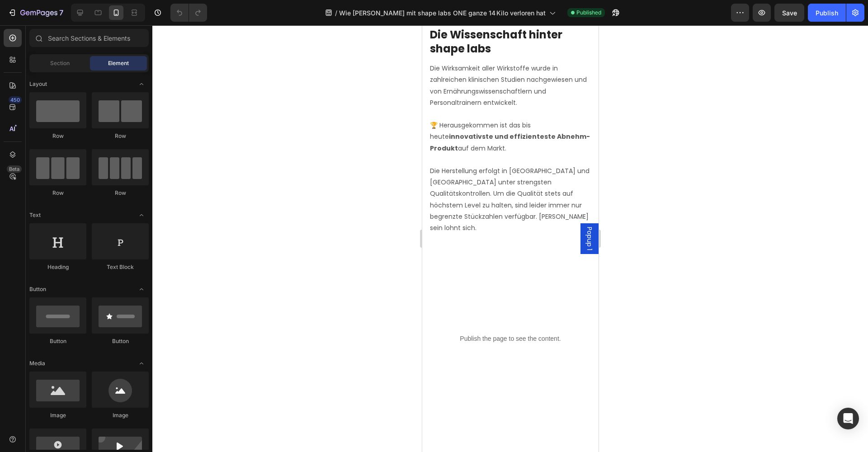
scroll to position [4510, 0]
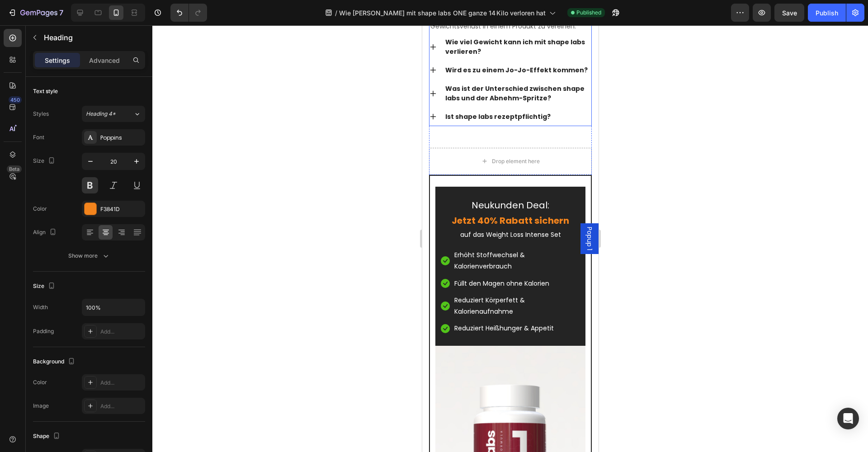
scroll to position [7279, 0]
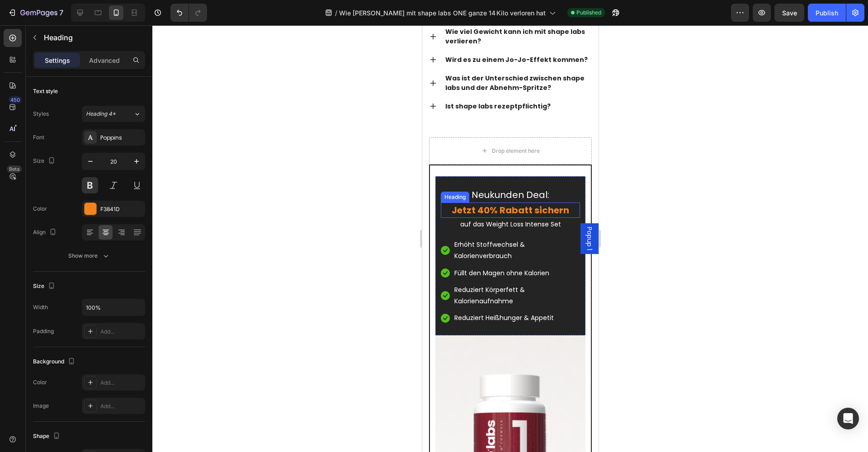
click at [489, 211] on h2 "Jetzt 40% Rabatt sichern" at bounding box center [509, 209] width 139 height 15
click at [489, 209] on p "Jetzt 40% Rabatt sichern" at bounding box center [509, 210] width 137 height 14
click at [833, 13] on div "Publish" at bounding box center [826, 12] width 23 height 9
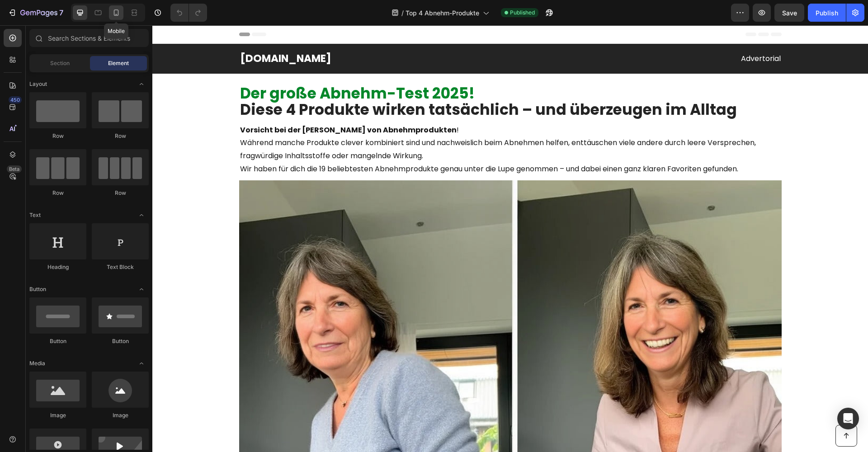
click at [113, 13] on icon at bounding box center [116, 12] width 9 height 9
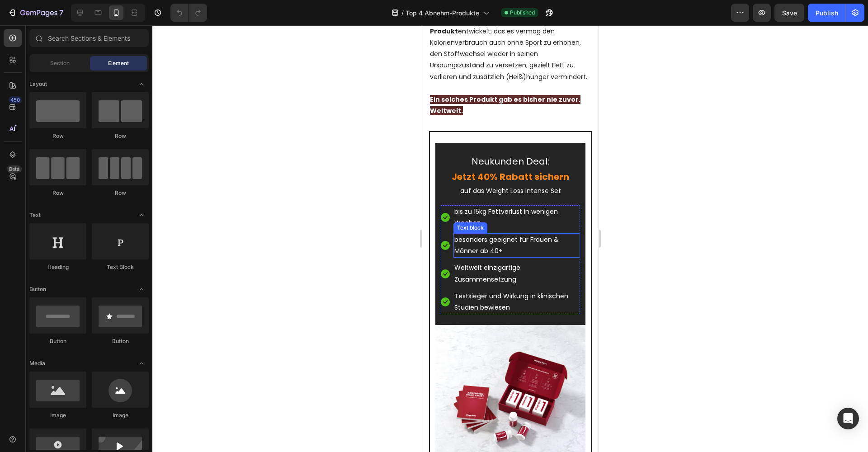
scroll to position [8315, 0]
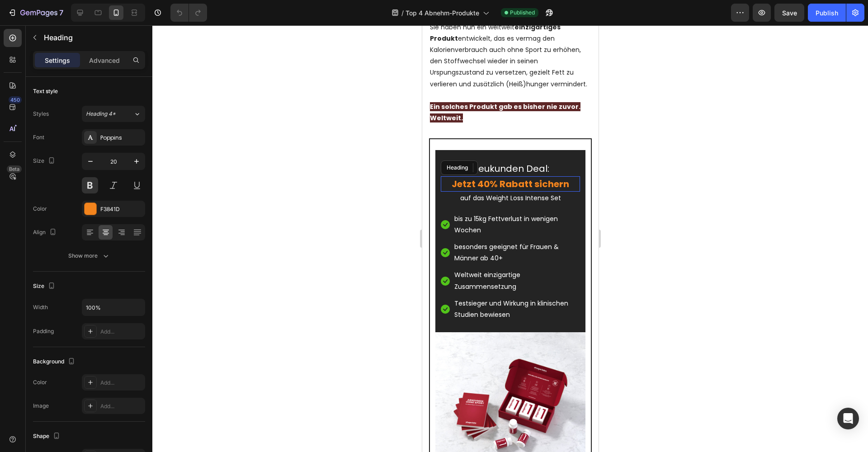
click at [487, 176] on h2 "Jetzt 40% Rabatt sichern" at bounding box center [509, 183] width 139 height 15
click at [489, 177] on p "Jetzt 40% Rabatt sichern" at bounding box center [509, 184] width 137 height 14
click at [382, 206] on div at bounding box center [509, 238] width 715 height 427
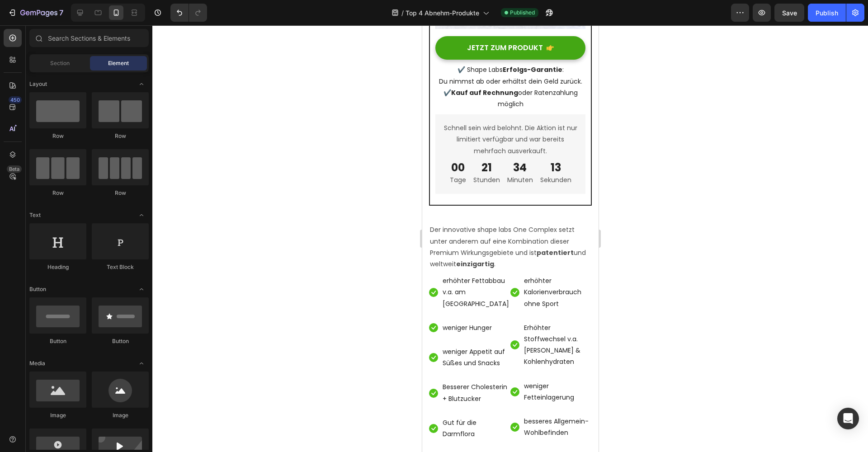
scroll to position [11312, 0]
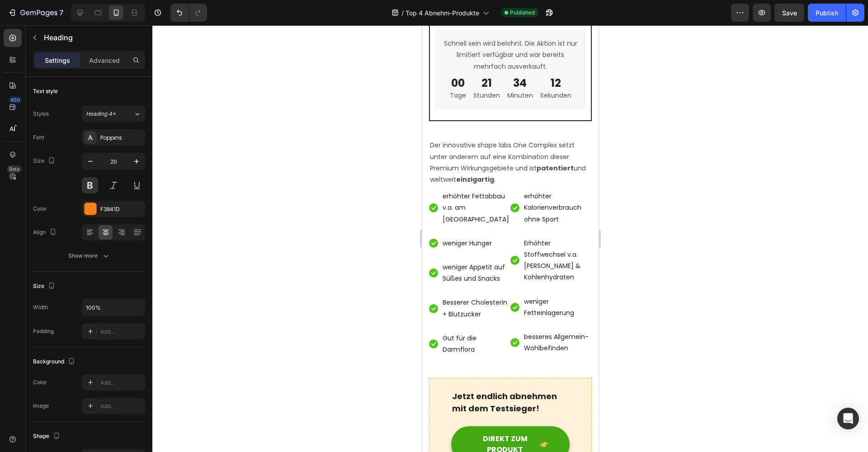
click at [823, 18] on button "Publish" at bounding box center [827, 13] width 38 height 18
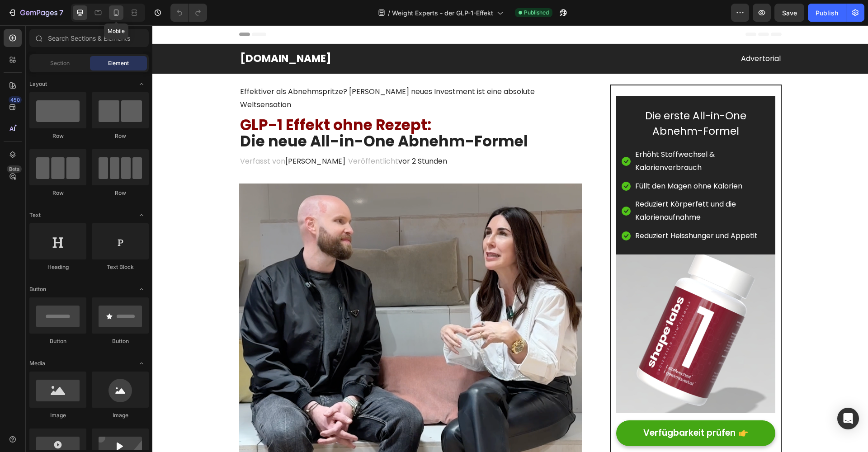
click at [118, 13] on icon at bounding box center [116, 12] width 5 height 6
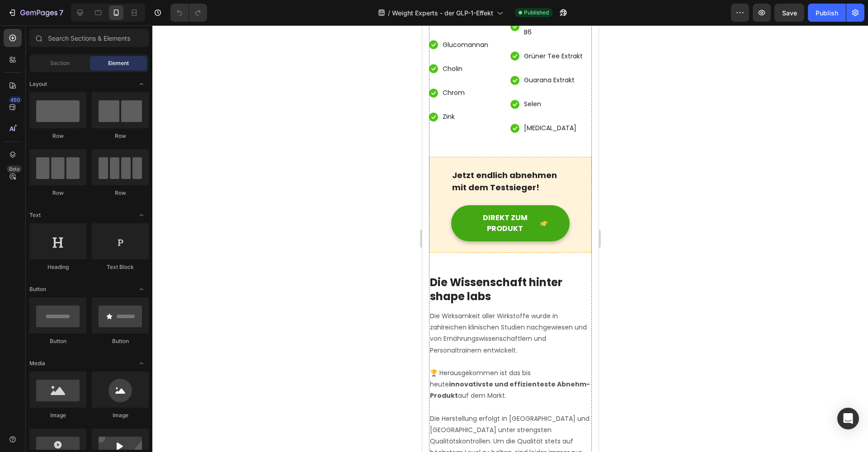
scroll to position [3789, 0]
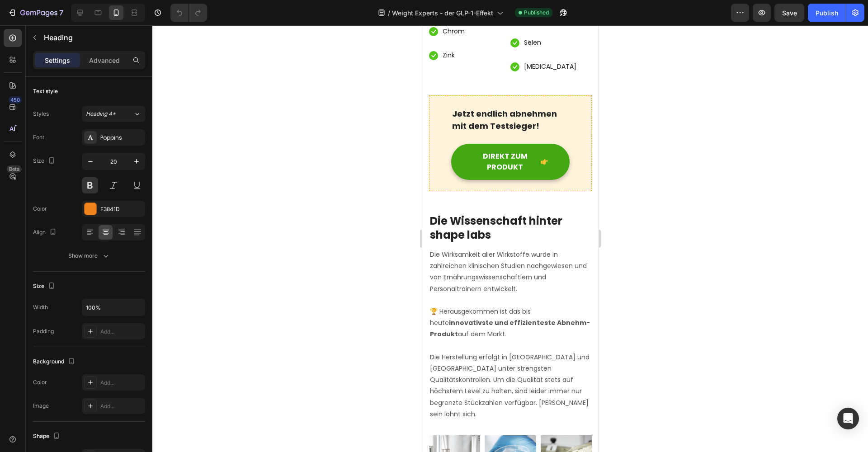
click at [383, 119] on div at bounding box center [509, 238] width 715 height 427
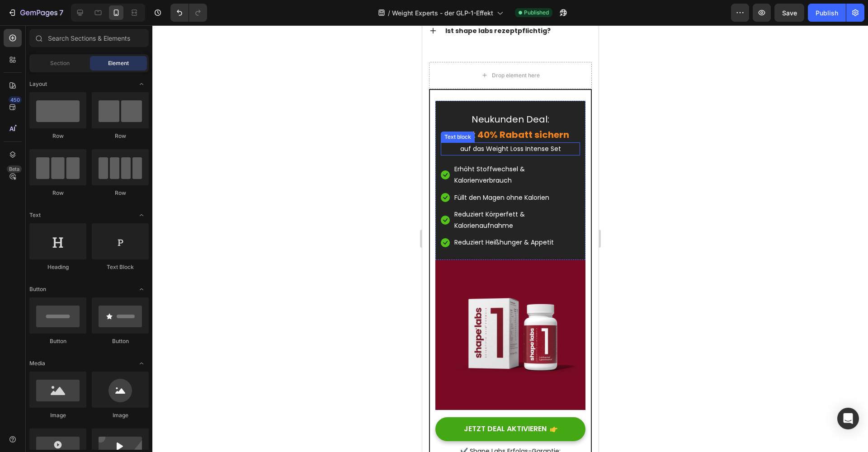
scroll to position [6668, 0]
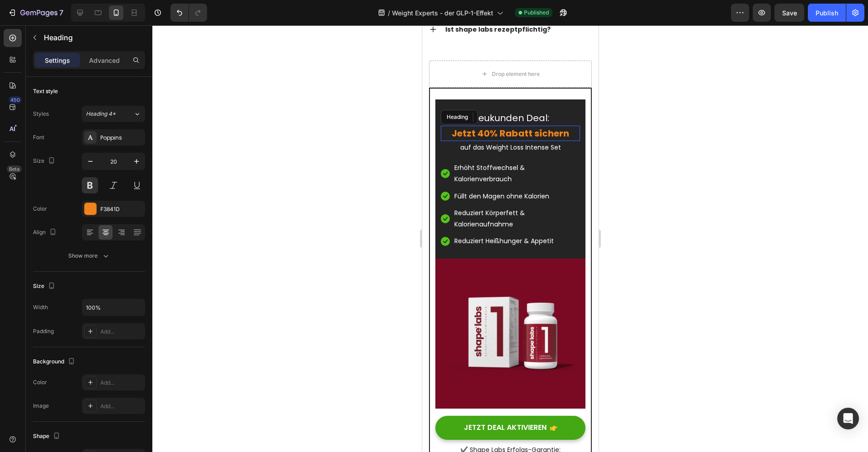
click at [490, 132] on h2 "Jetzt 40% Rabatt sichern" at bounding box center [509, 133] width 139 height 15
click at [489, 132] on p "Jetzt 40% Rabatt sichern" at bounding box center [509, 134] width 137 height 14
click at [821, 19] on button "Publish" at bounding box center [827, 13] width 38 height 18
